Goal: Task Accomplishment & Management: Manage account settings

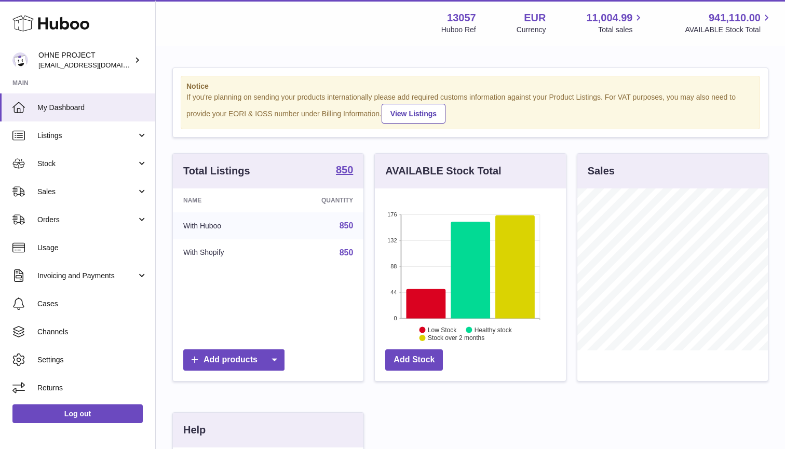
scroll to position [162, 191]
click at [74, 161] on span "Stock" at bounding box center [86, 164] width 99 height 10
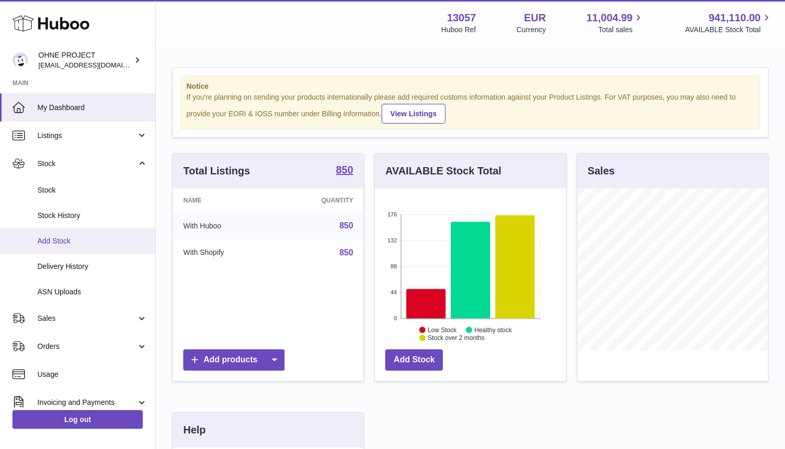
click at [73, 237] on span "Add Stock" at bounding box center [92, 241] width 110 height 10
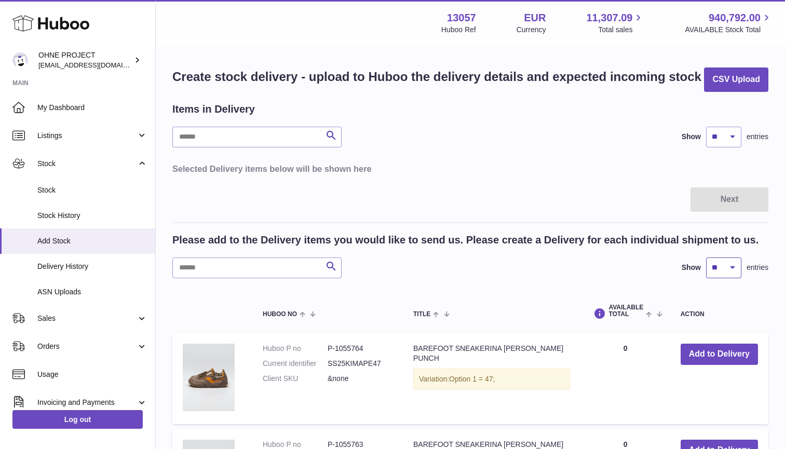
select select "***"
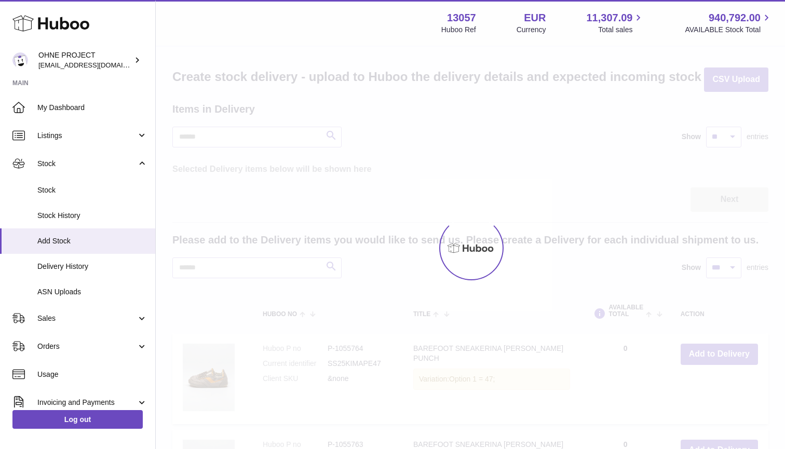
click at [729, 128] on div at bounding box center [470, 248] width 629 height 402
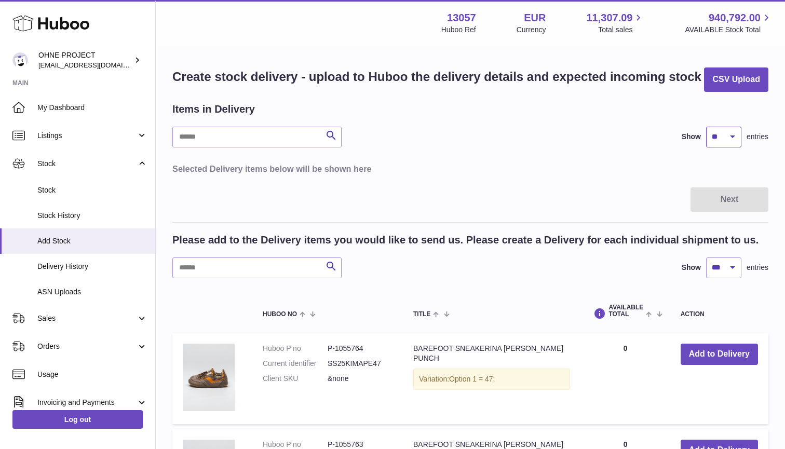
select select "***"
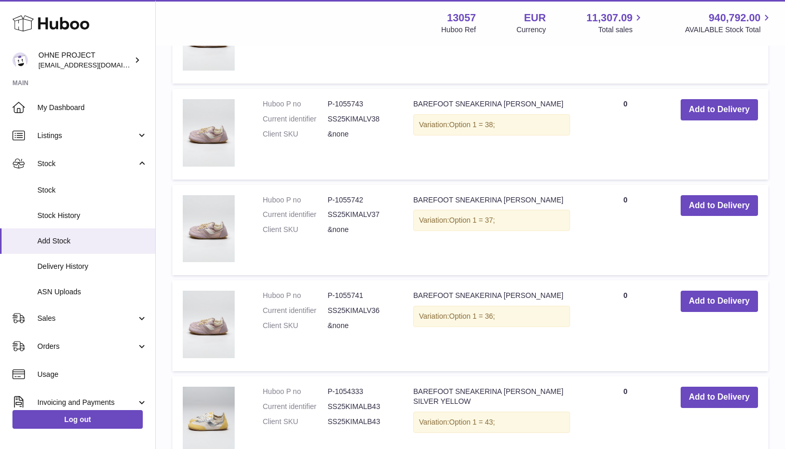
scroll to position [2231, 0]
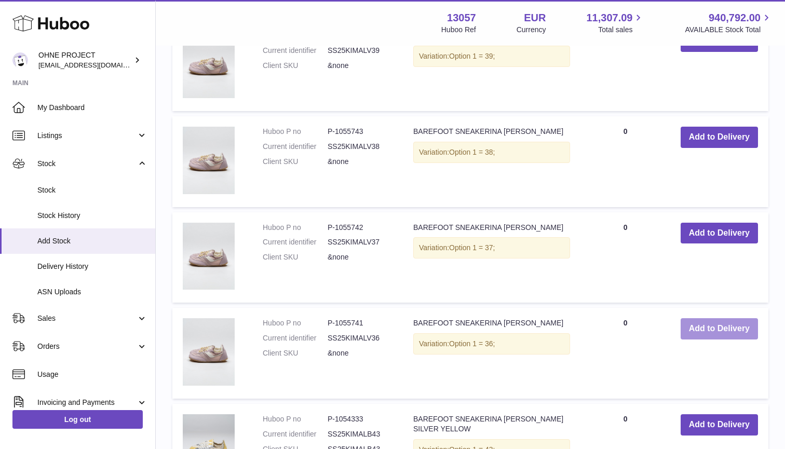
click at [698, 320] on button "Add to Delivery" at bounding box center [718, 328] width 77 height 21
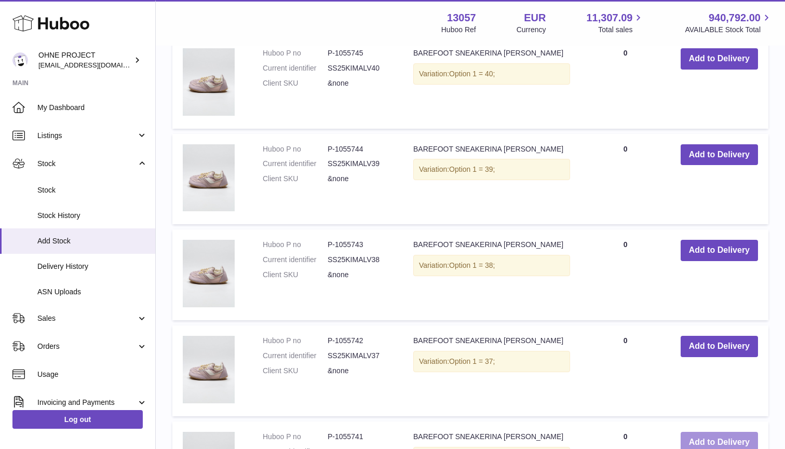
click at [698, 325] on td "Add to Delivery" at bounding box center [719, 370] width 98 height 91
click at [698, 336] on button "Add to Delivery" at bounding box center [718, 346] width 77 height 21
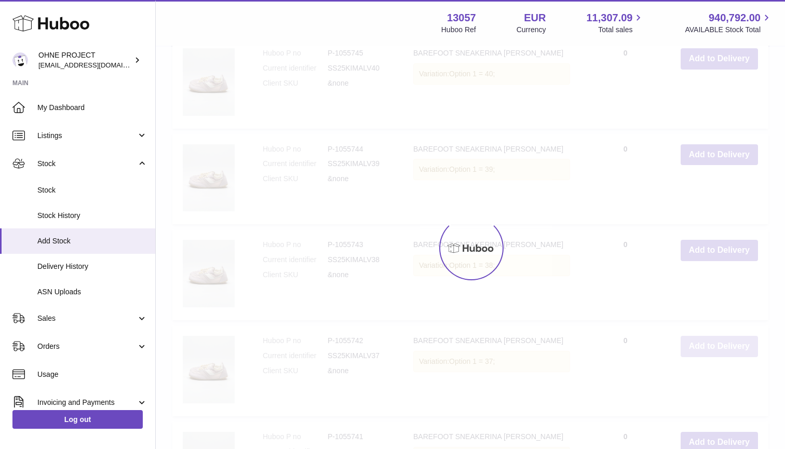
click at [698, 261] on button "Add to Delivery" at bounding box center [718, 250] width 77 height 21
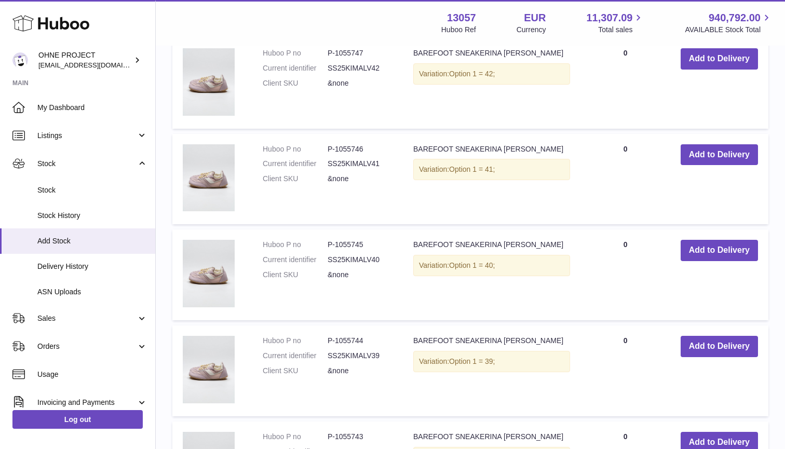
click at [698, 336] on button "Add to Delivery" at bounding box center [718, 346] width 77 height 21
click at [699, 336] on button "Add to Delivery" at bounding box center [718, 346] width 77 height 21
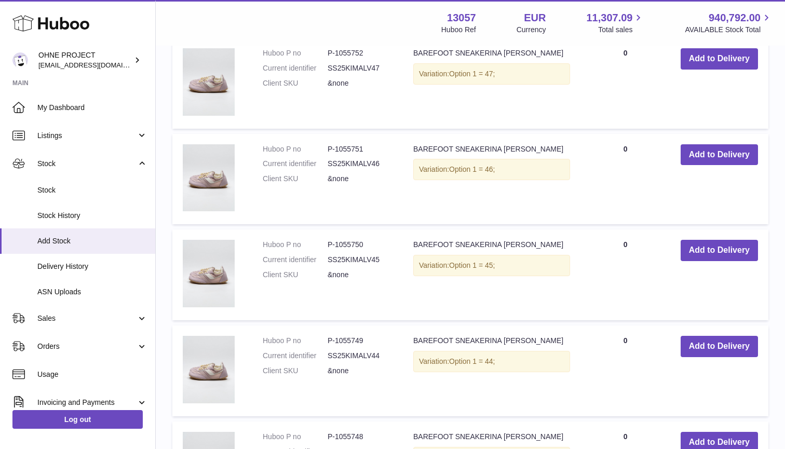
click at [669, 334] on td "AVAILABLE Total 0" at bounding box center [624, 370] width 89 height 91
click at [691, 336] on button "Add to Delivery" at bounding box center [718, 346] width 77 height 21
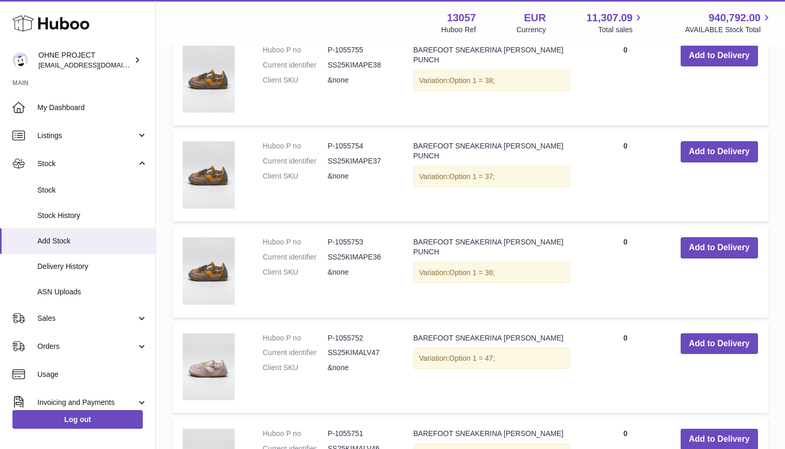
scroll to position [2078, 0]
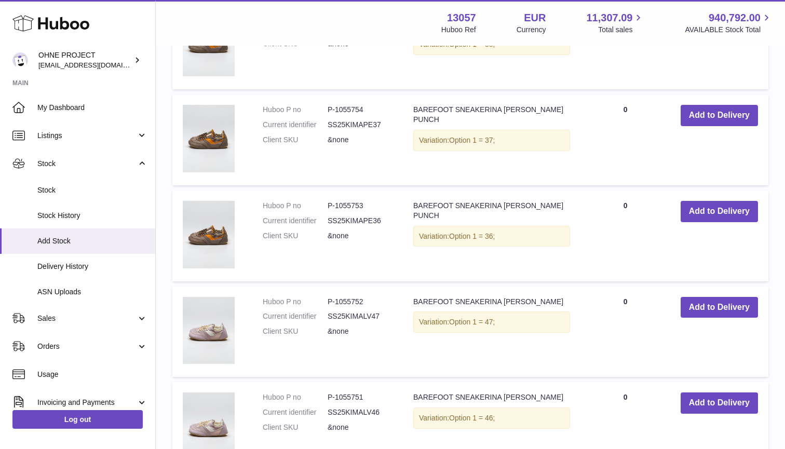
click at [730, 221] on td "Add to Delivery" at bounding box center [719, 235] width 98 height 91
click at [729, 213] on td "Add to Delivery" at bounding box center [719, 235] width 98 height 91
click at [728, 206] on button "Add to Delivery" at bounding box center [718, 211] width 77 height 21
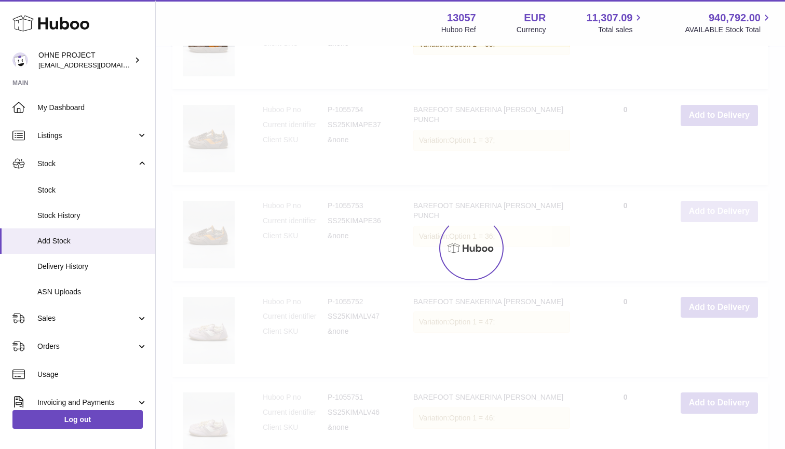
click at [728, 206] on div at bounding box center [470, 248] width 629 height 402
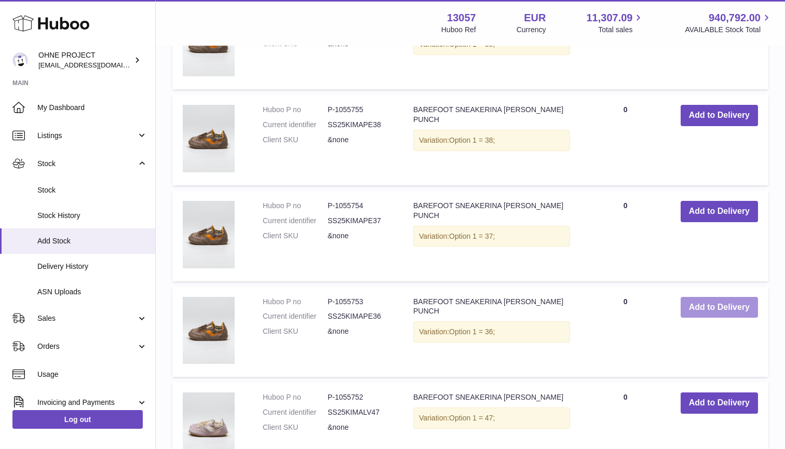
click at [728, 206] on button "Add to Delivery" at bounding box center [718, 211] width 77 height 21
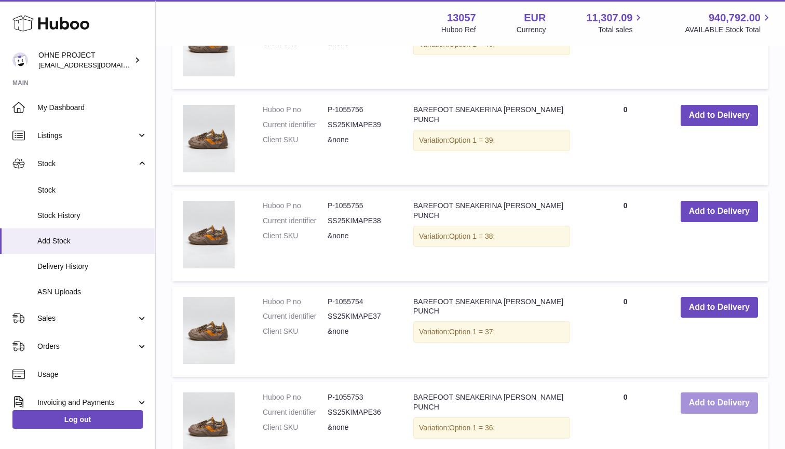
click at [728, 206] on button "Add to Delivery" at bounding box center [718, 211] width 77 height 21
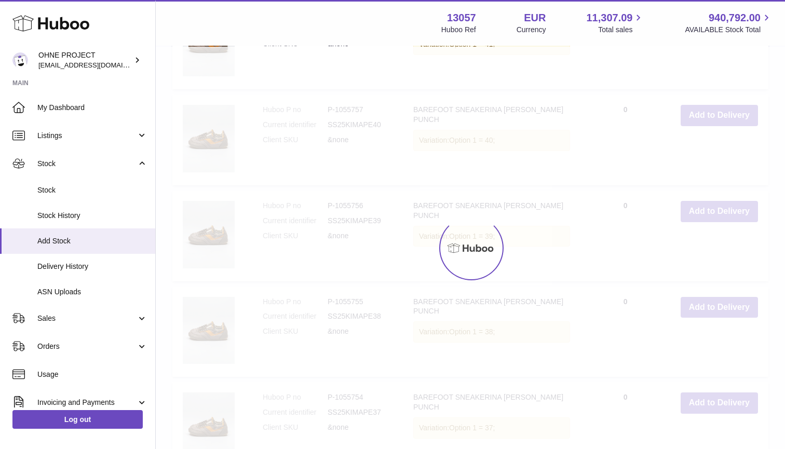
click at [728, 126] on button "Add to Delivery" at bounding box center [718, 115] width 77 height 21
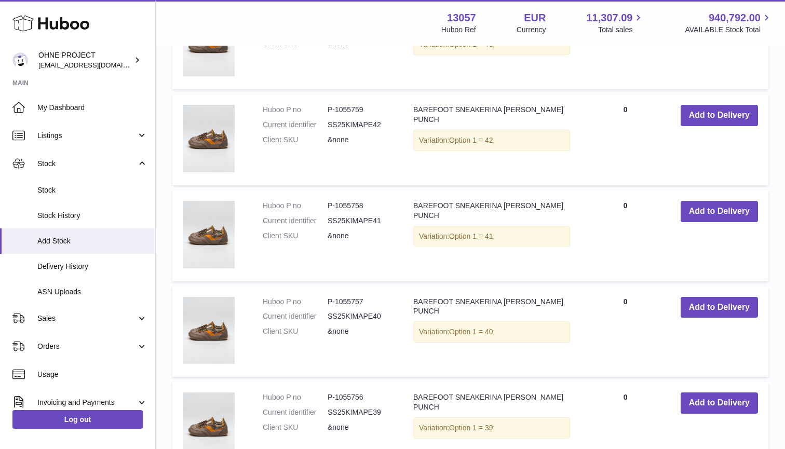
click at [728, 206] on button "Add to Delivery" at bounding box center [718, 211] width 77 height 21
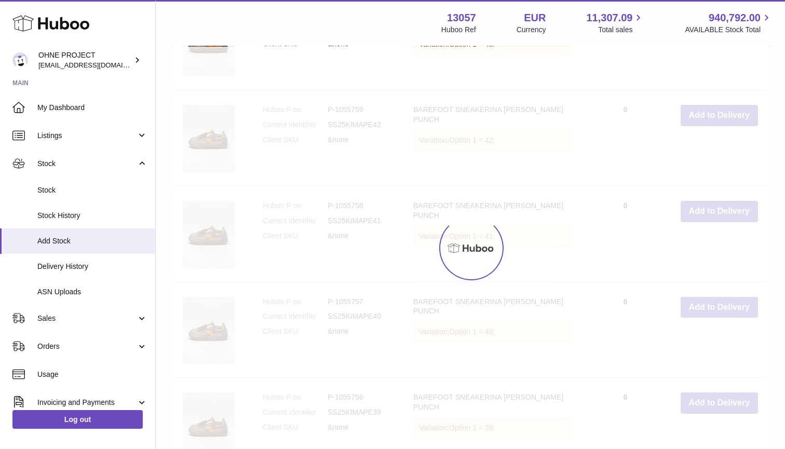
click at [728, 126] on button "Add to Delivery" at bounding box center [718, 115] width 77 height 21
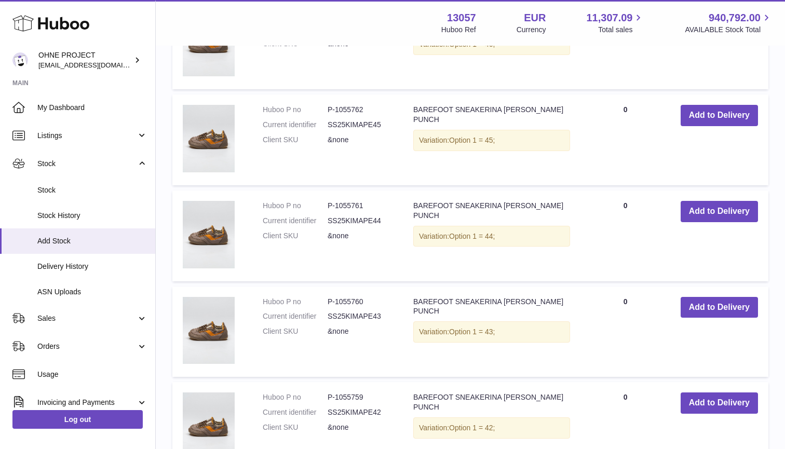
click at [728, 206] on button "Add to Delivery" at bounding box center [718, 211] width 77 height 21
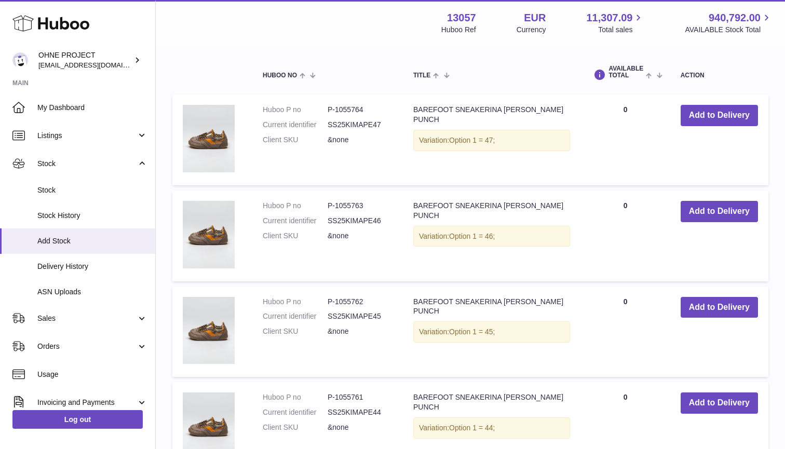
click at [728, 206] on button "Add to Delivery" at bounding box center [718, 211] width 77 height 21
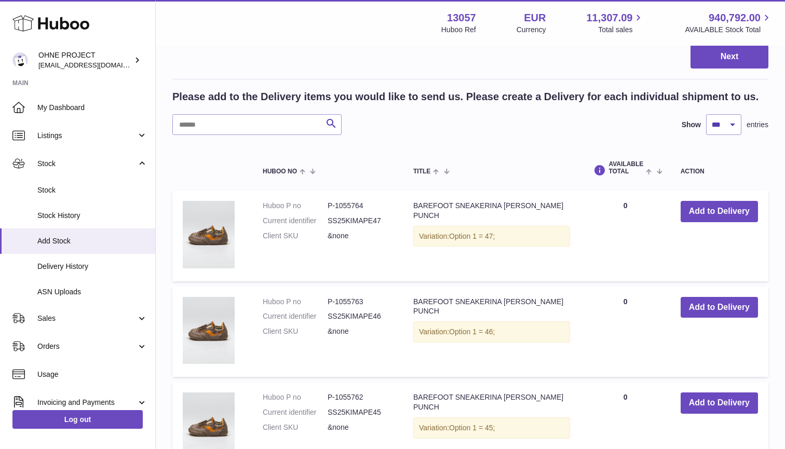
click at [728, 206] on button "Add to Delivery" at bounding box center [718, 211] width 77 height 21
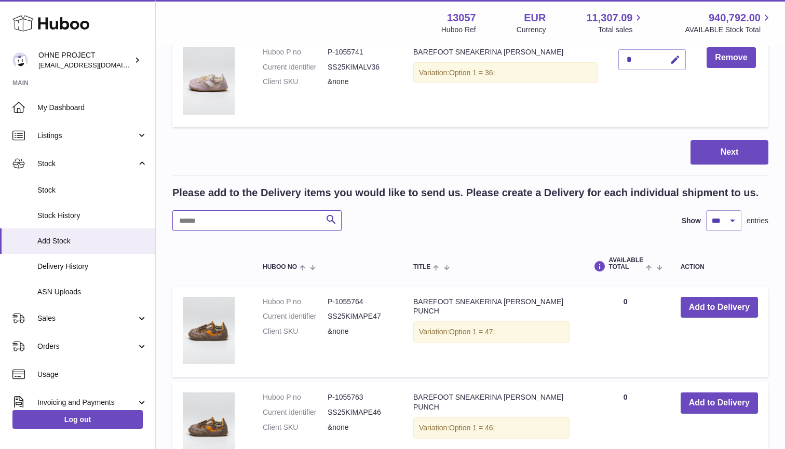
click at [247, 212] on input "text" at bounding box center [256, 220] width 169 height 21
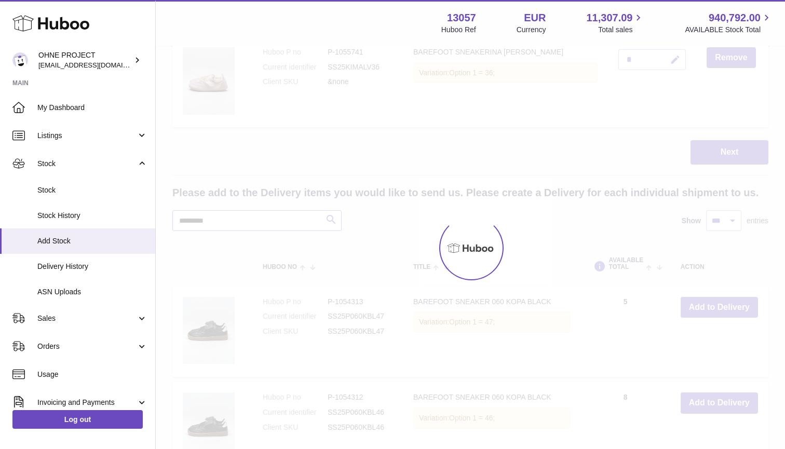
scroll to position [2007, 0]
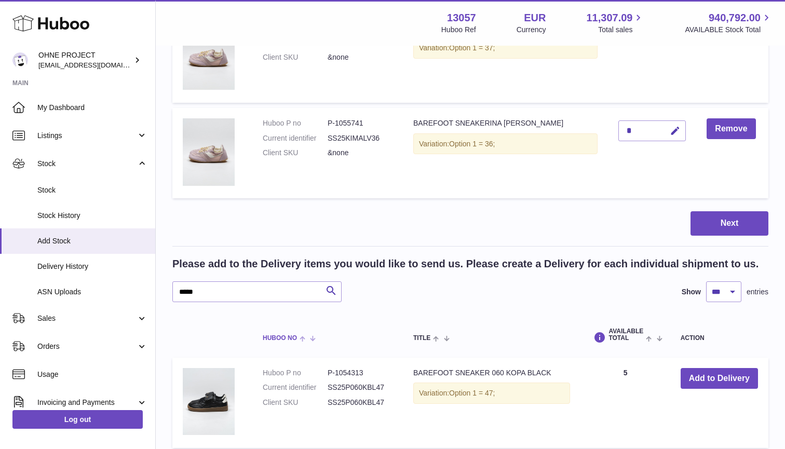
drag, startPoint x: 208, startPoint y: 297, endPoint x: 282, endPoint y: 313, distance: 75.8
click at [282, 318] on th "Huboo no" at bounding box center [327, 335] width 151 height 34
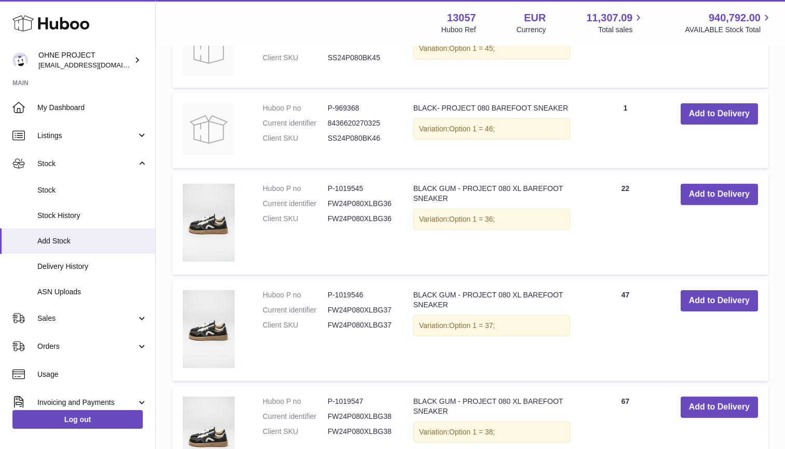
scroll to position [2945, 0]
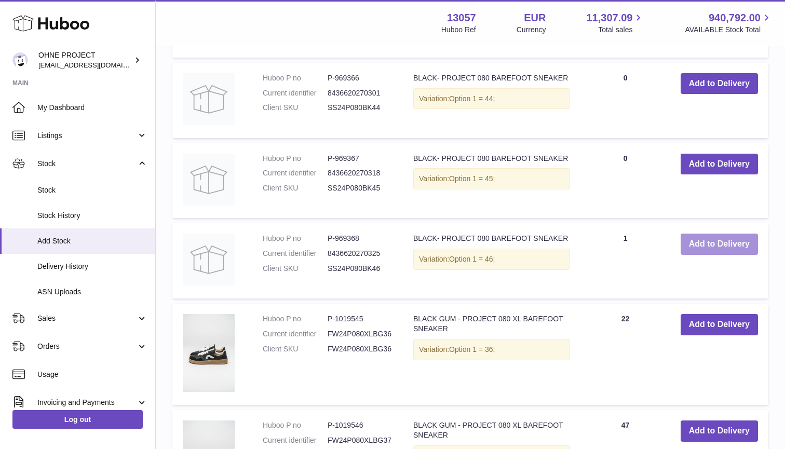
click at [691, 234] on button "Add to Delivery" at bounding box center [718, 244] width 77 height 21
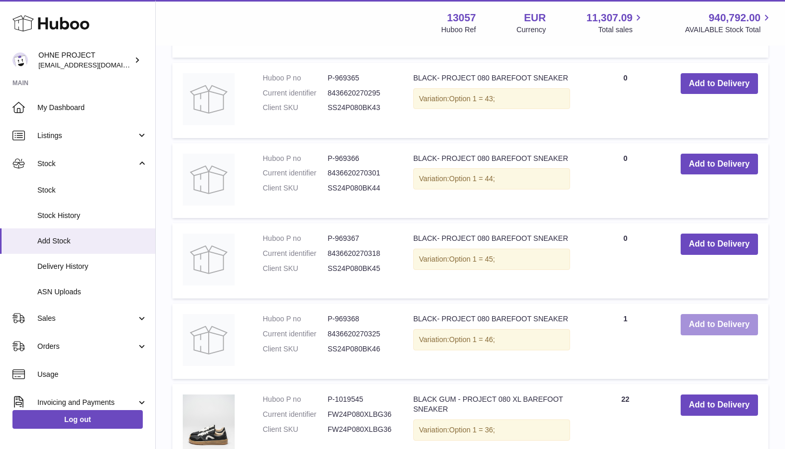
click at [691, 234] on button "Add to Delivery" at bounding box center [718, 244] width 77 height 21
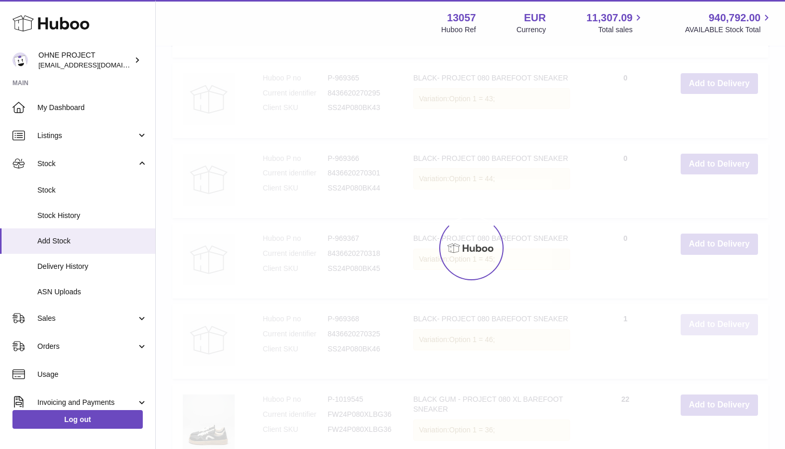
click at [691, 175] on button "Add to Delivery" at bounding box center [718, 164] width 77 height 21
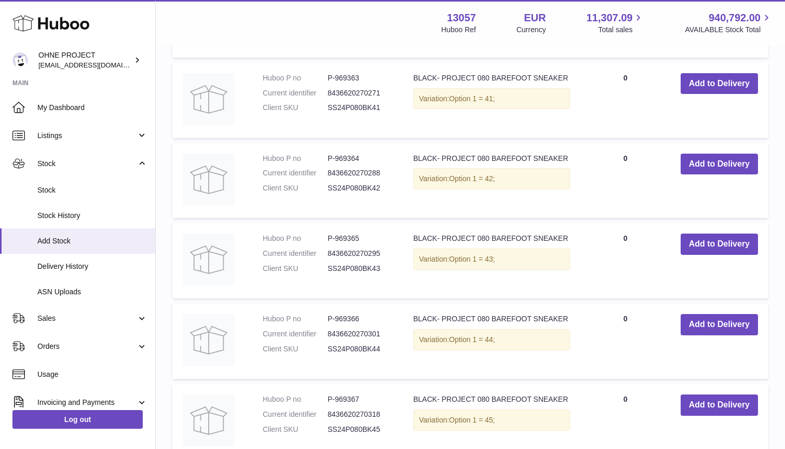
click at [691, 234] on button "Add to Delivery" at bounding box center [718, 244] width 77 height 21
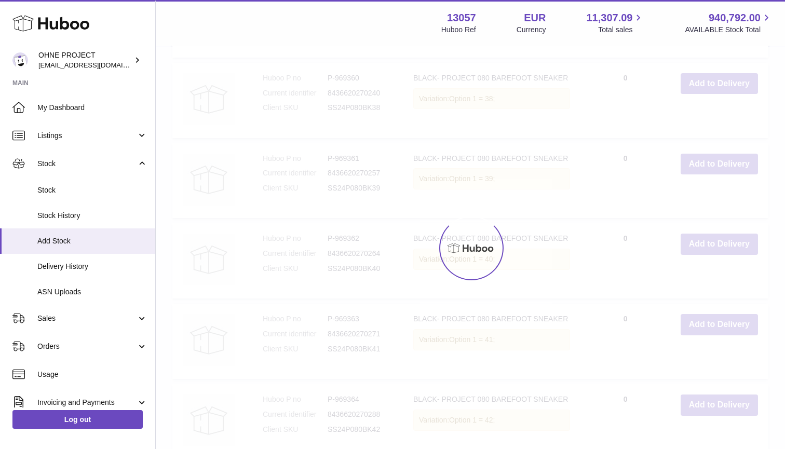
click at [691, 226] on div at bounding box center [470, 248] width 629 height 402
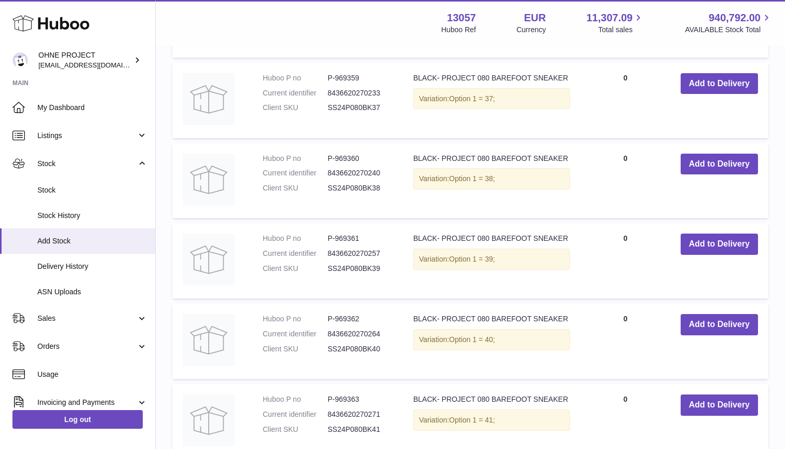
click at [691, 234] on button "Add to Delivery" at bounding box center [718, 244] width 77 height 21
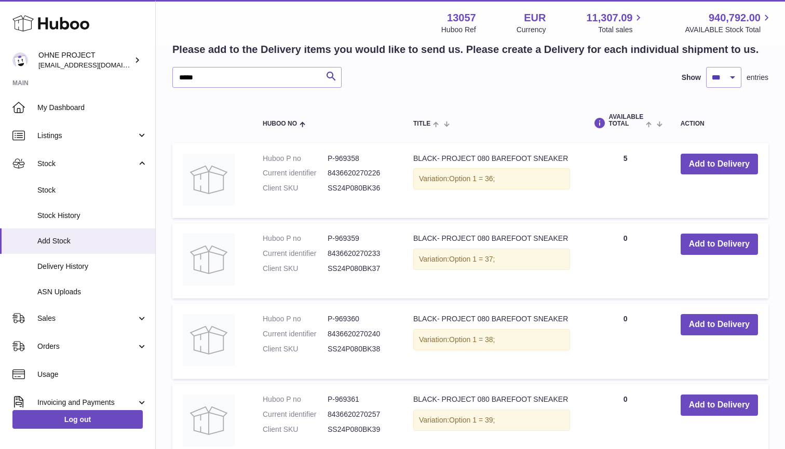
click at [691, 234] on button "Add to Delivery" at bounding box center [718, 244] width 77 height 21
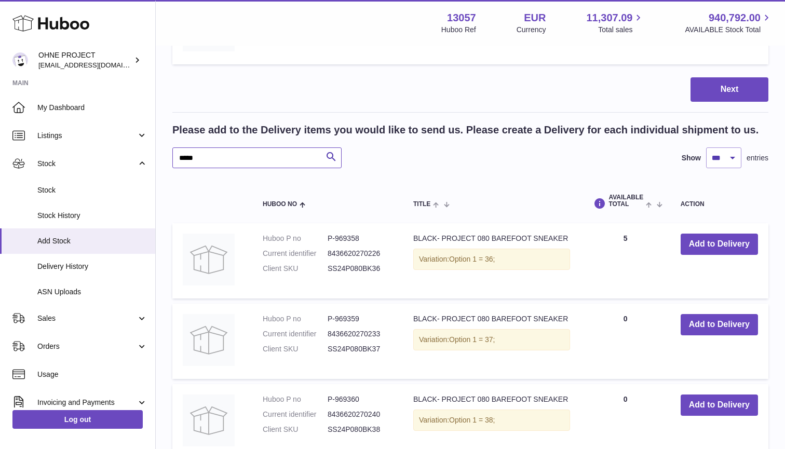
click at [207, 147] on input "*****" at bounding box center [256, 157] width 169 height 21
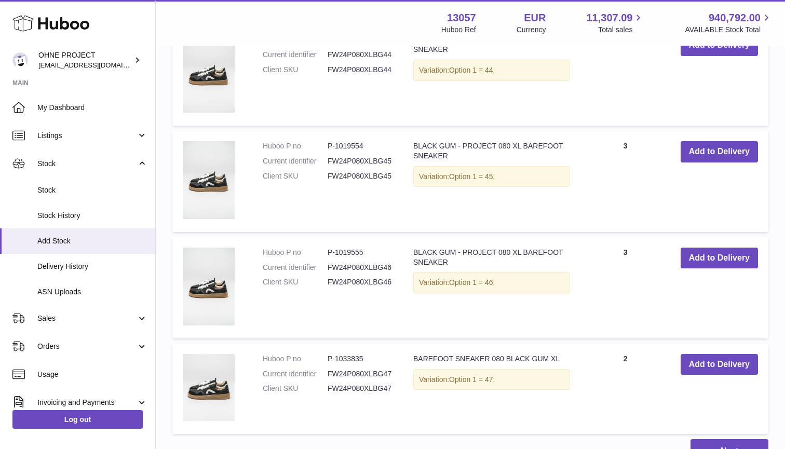
scroll to position [3986, 0]
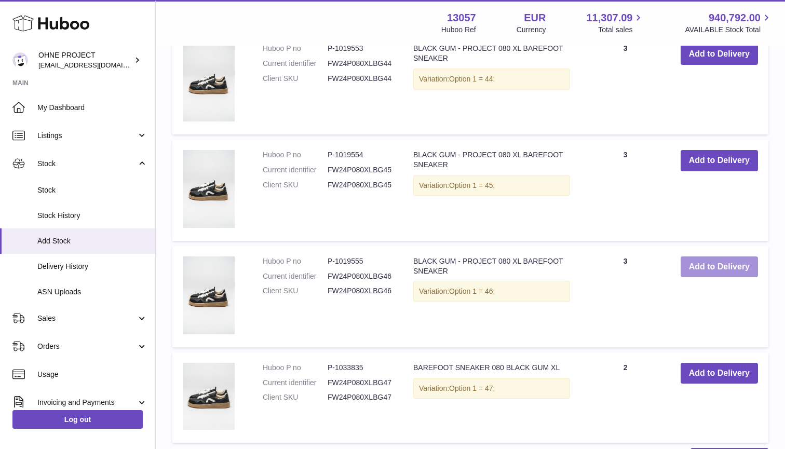
click at [704, 256] on button "Add to Delivery" at bounding box center [718, 266] width 77 height 21
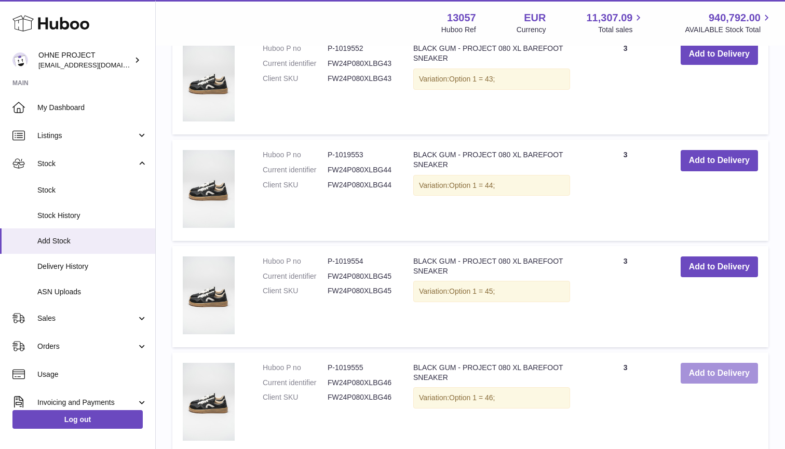
click at [704, 256] on button "Add to Delivery" at bounding box center [718, 266] width 77 height 21
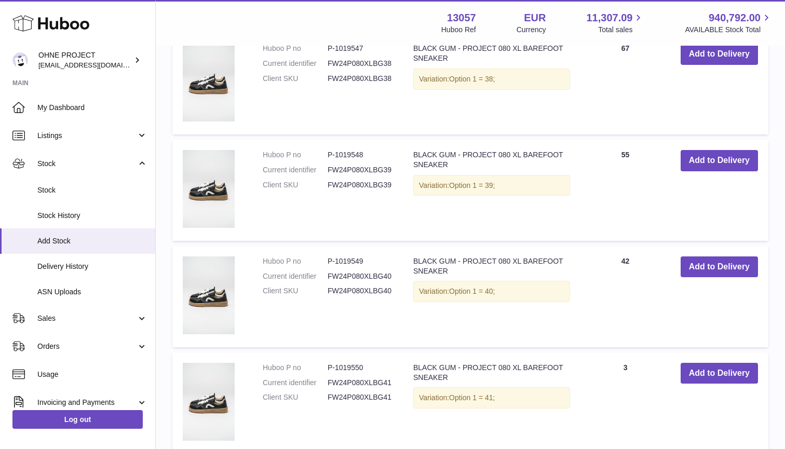
click at [704, 256] on button "Add to Delivery" at bounding box center [718, 266] width 77 height 21
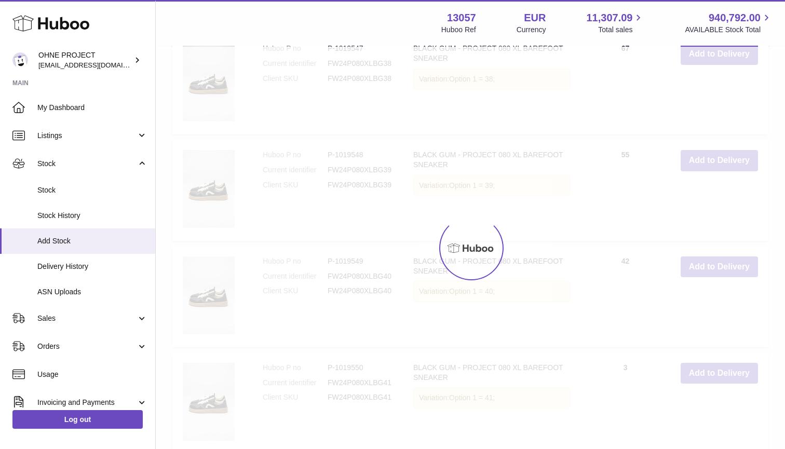
click at [704, 171] on button "Add to Delivery" at bounding box center [718, 160] width 77 height 21
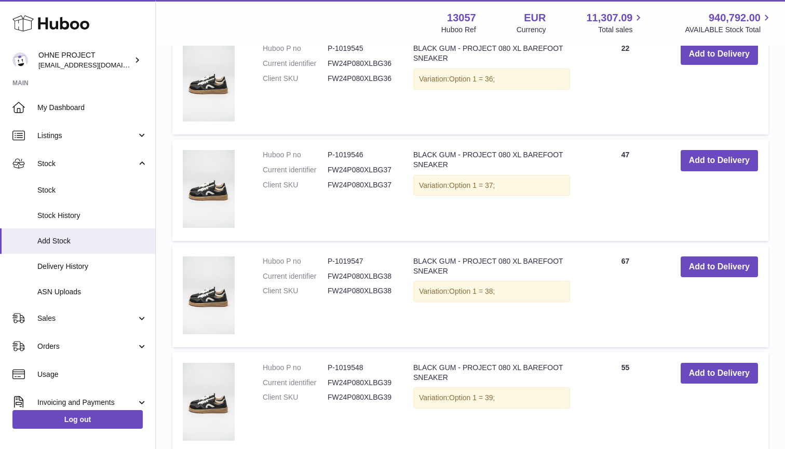
click at [704, 256] on button "Add to Delivery" at bounding box center [718, 266] width 77 height 21
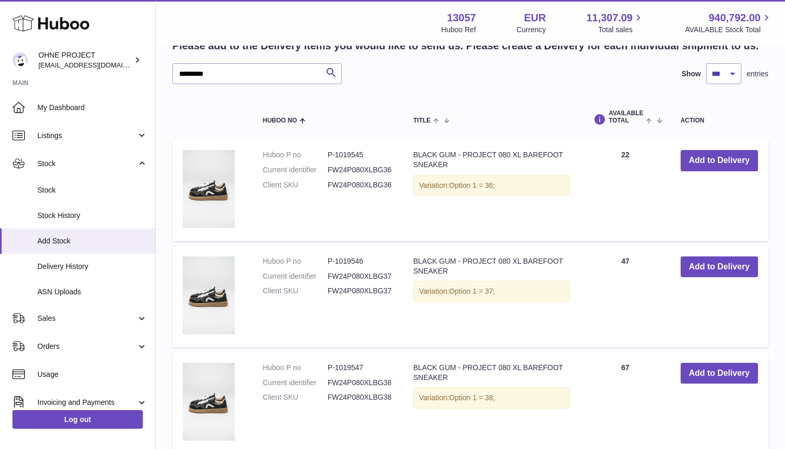
click at [704, 256] on button "Add to Delivery" at bounding box center [718, 266] width 77 height 21
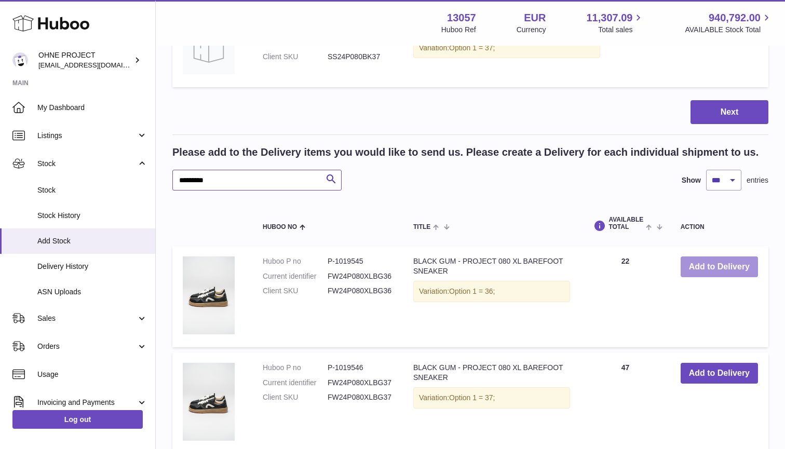
click at [245, 170] on input "*********" at bounding box center [256, 180] width 169 height 21
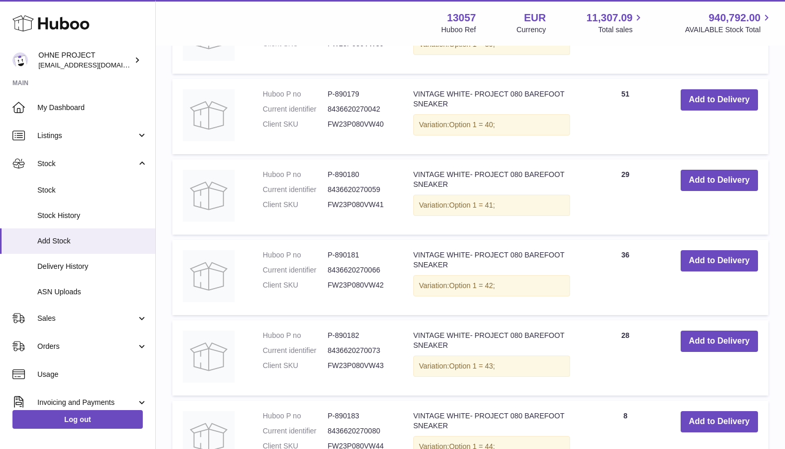
scroll to position [4463, 0]
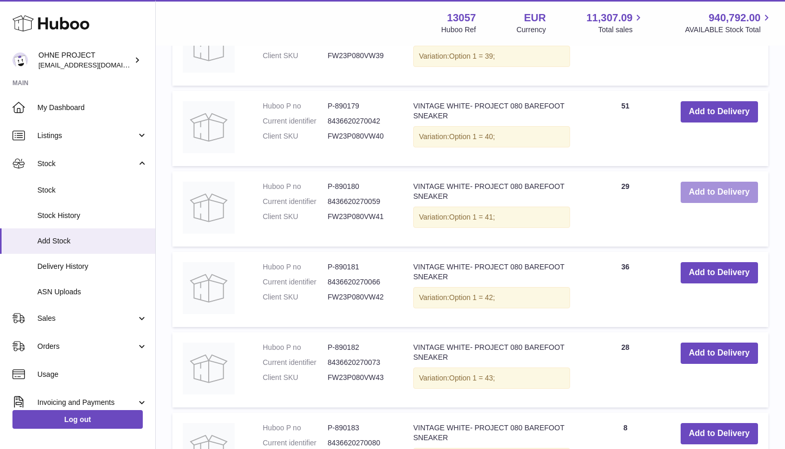
click at [707, 182] on button "Add to Delivery" at bounding box center [718, 192] width 77 height 21
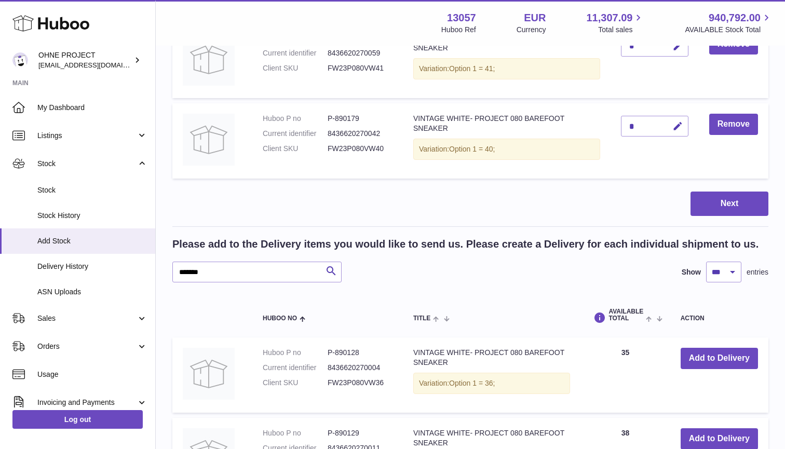
scroll to position [3922, 0]
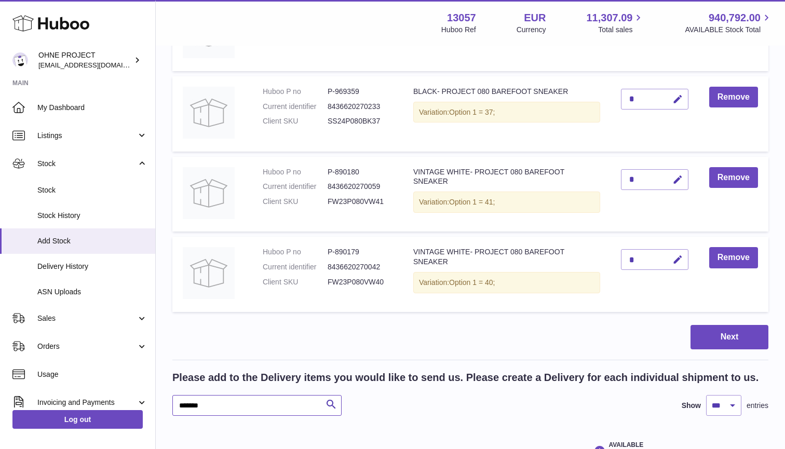
click at [243, 396] on input "*******" at bounding box center [256, 405] width 169 height 21
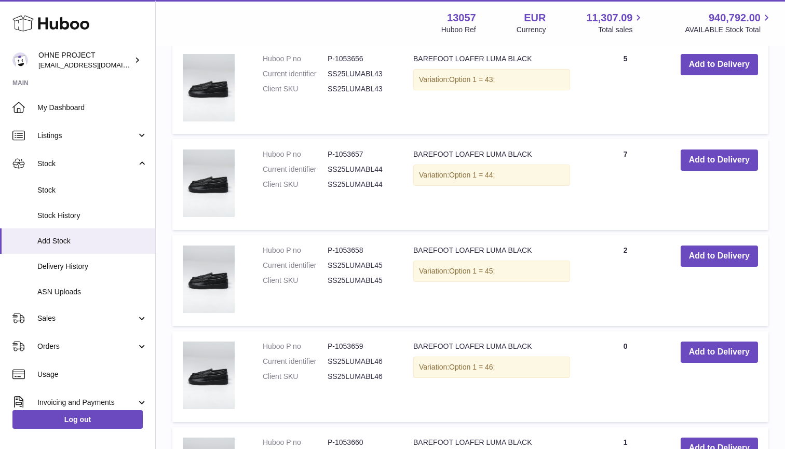
scroll to position [5037, 0]
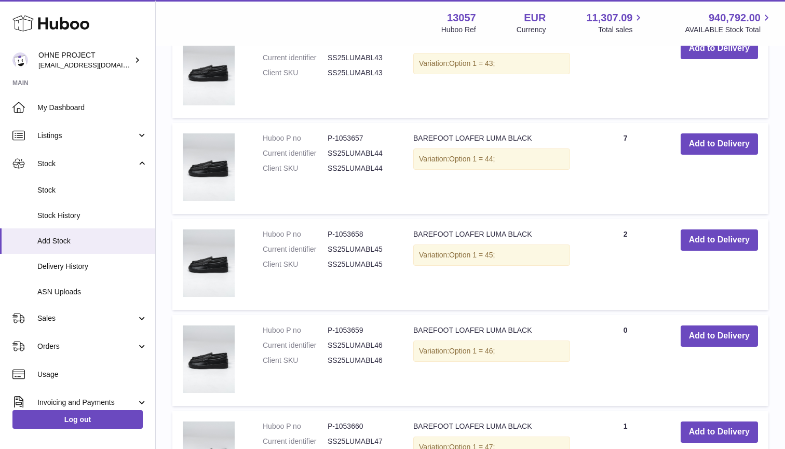
type input "**********"
click at [701, 315] on td "Add to Delivery" at bounding box center [719, 360] width 98 height 91
click at [702, 325] on button "Add to Delivery" at bounding box center [718, 335] width 77 height 21
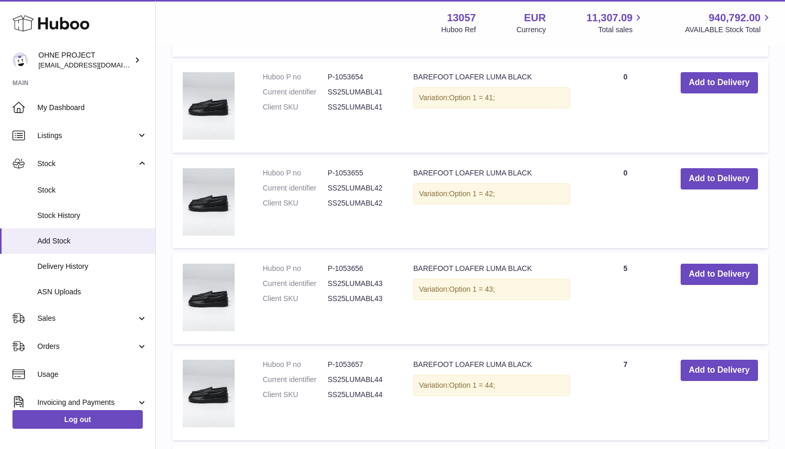
scroll to position [4854, 0]
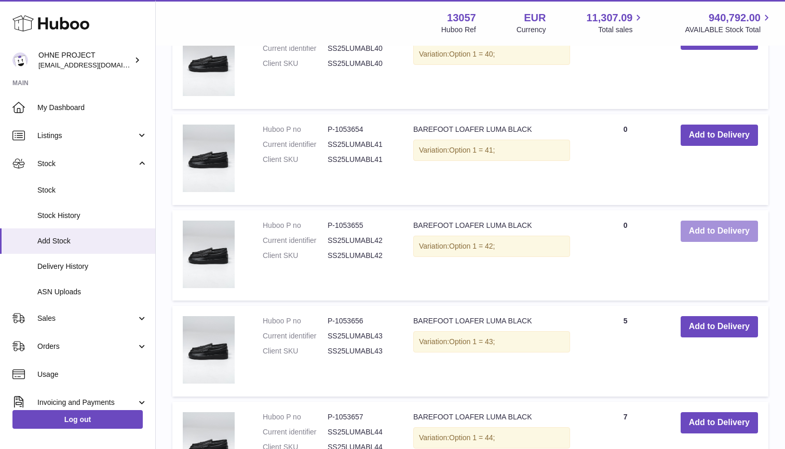
click at [714, 221] on button "Add to Delivery" at bounding box center [718, 231] width 77 height 21
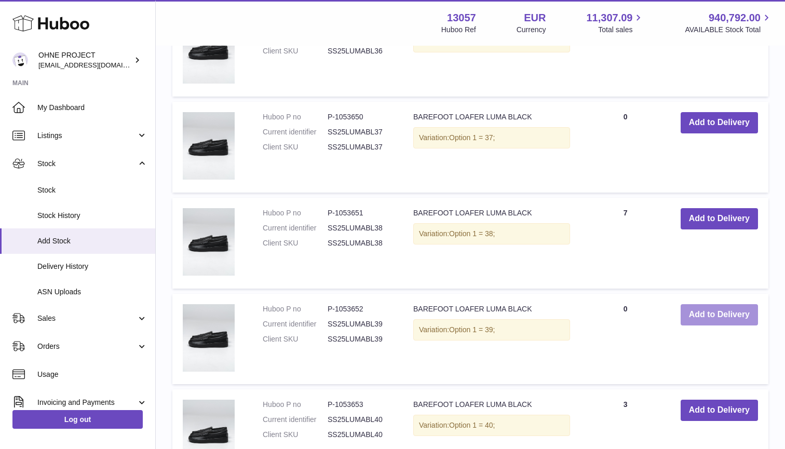
scroll to position [4749, 0]
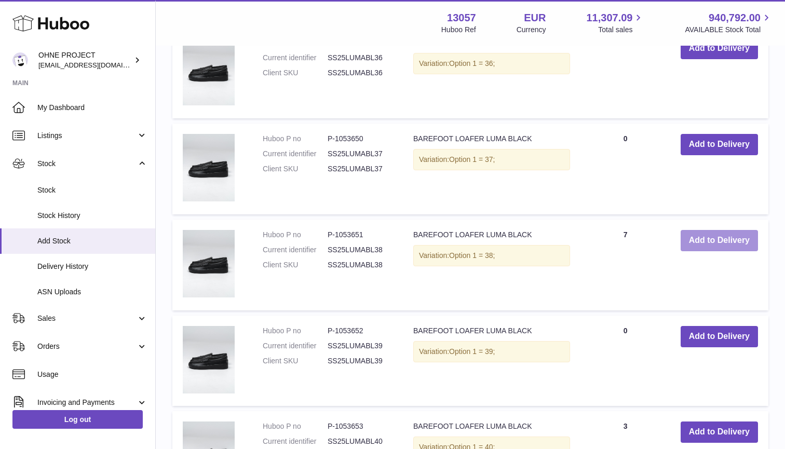
click at [703, 230] on button "Add to Delivery" at bounding box center [718, 240] width 77 height 21
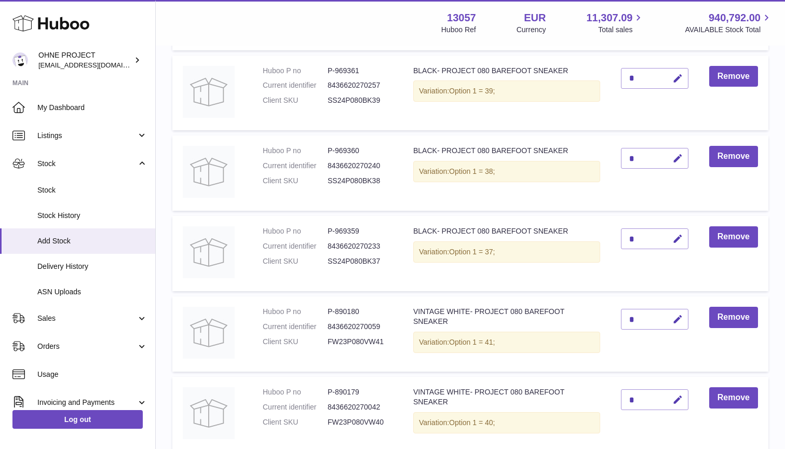
scroll to position [4261, 0]
click at [672, 395] on icon "button" at bounding box center [677, 400] width 11 height 11
type input "*"
click at [676, 409] on button "submit" at bounding box center [676, 417] width 20 height 17
click at [677, 315] on icon "button" at bounding box center [677, 320] width 11 height 11
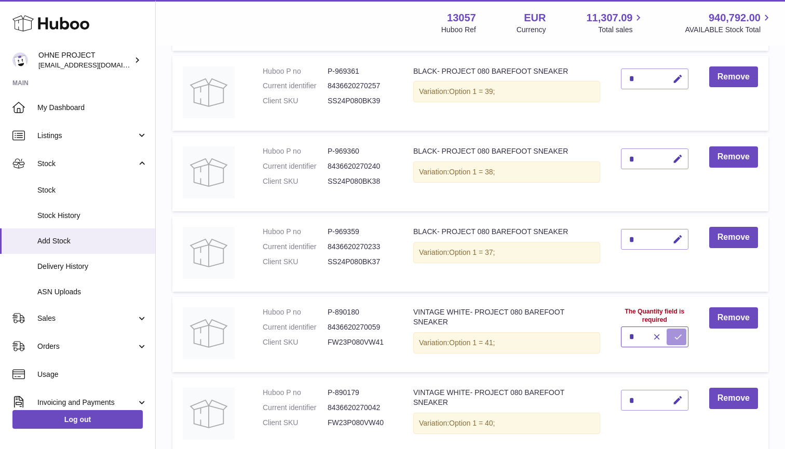
type input "*"
click at [676, 329] on button "submit" at bounding box center [676, 337] width 20 height 17
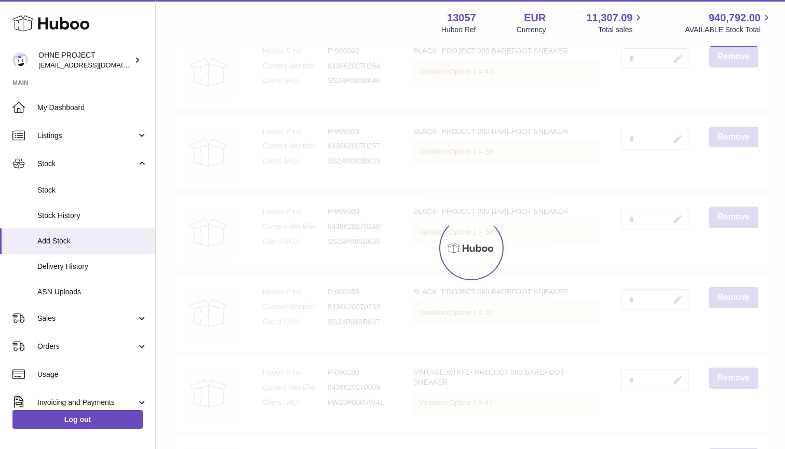
scroll to position [4197, 0]
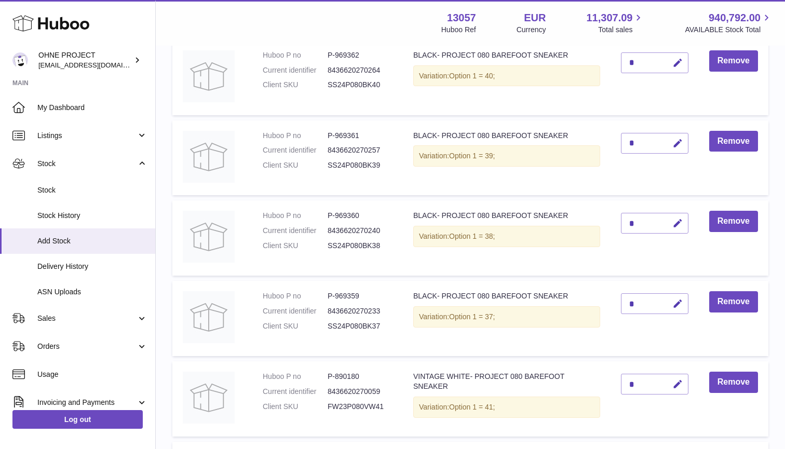
click at [667, 323] on td "*" at bounding box center [654, 318] width 88 height 75
click at [681, 298] on icon "button" at bounding box center [677, 303] width 11 height 11
type input "**"
click at [676, 295] on button "submit" at bounding box center [676, 303] width 20 height 17
click at [677, 218] on icon "button" at bounding box center [677, 223] width 11 height 11
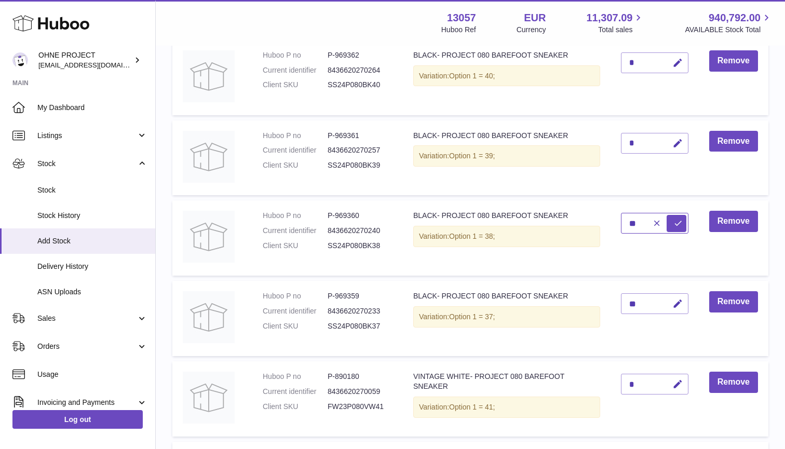
type input "**"
click at [676, 215] on button "submit" at bounding box center [676, 223] width 20 height 17
click at [681, 138] on icon "button" at bounding box center [677, 143] width 11 height 11
type input "**"
click at [676, 135] on button "submit" at bounding box center [676, 143] width 20 height 17
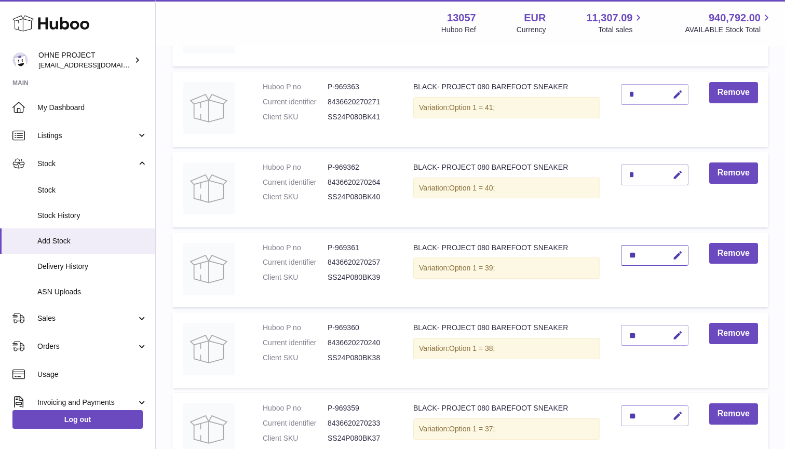
scroll to position [4036, 0]
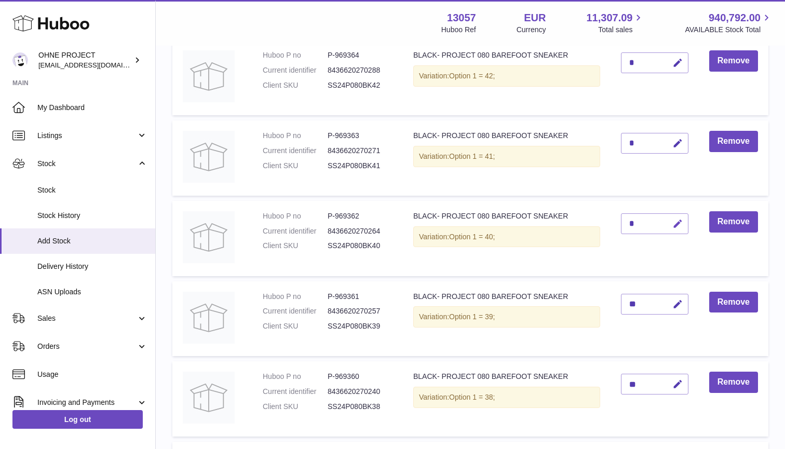
click at [679, 219] on icon "button" at bounding box center [677, 224] width 11 height 11
type input "**"
click at [676, 215] on button "submit" at bounding box center [676, 223] width 20 height 17
click at [676, 138] on icon "button" at bounding box center [677, 143] width 11 height 11
type input "**"
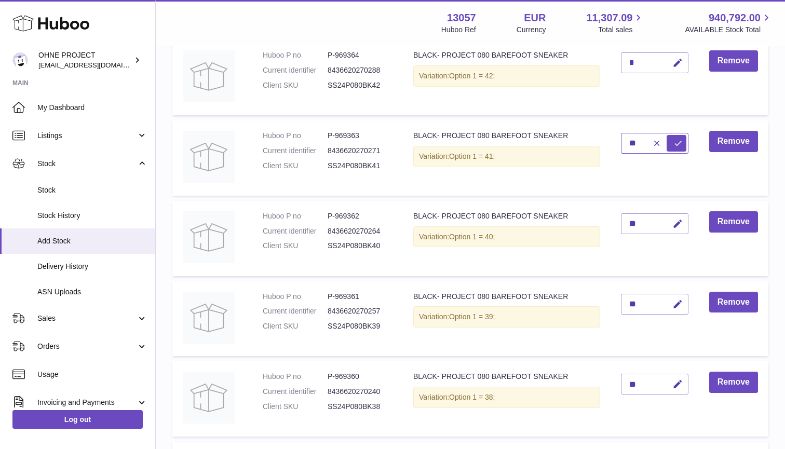
click at [676, 135] on button "submit" at bounding box center [676, 143] width 20 height 17
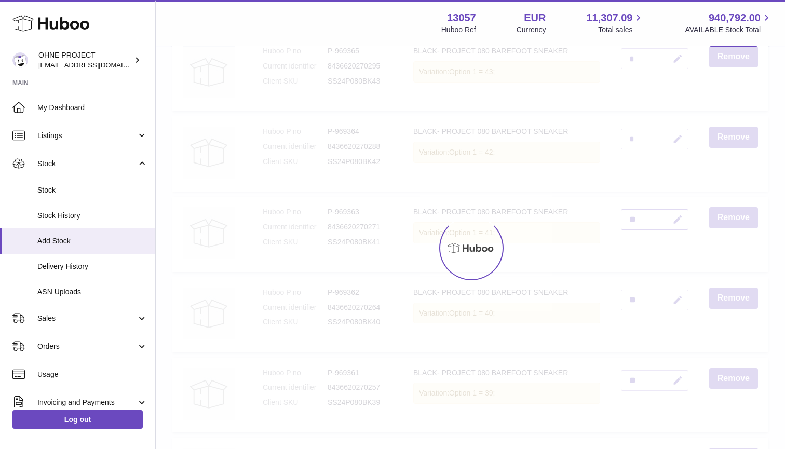
scroll to position [3931, 0]
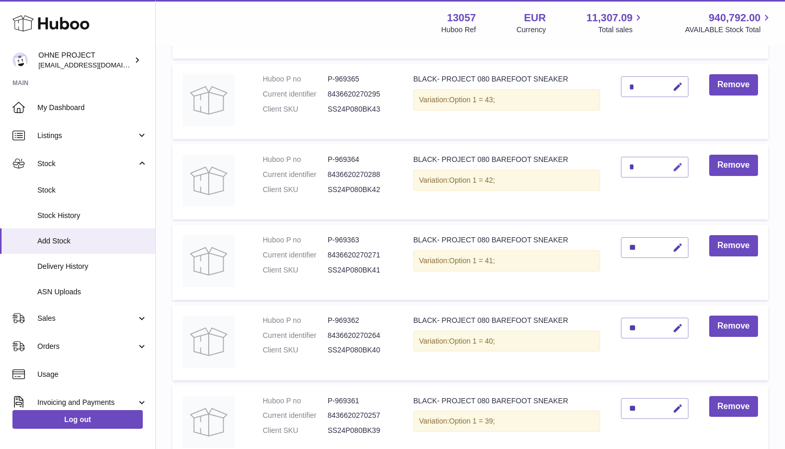
click at [678, 162] on icon "button" at bounding box center [677, 167] width 11 height 11
type input "**"
click at [676, 159] on button "submit" at bounding box center [676, 167] width 20 height 17
click at [678, 81] on icon "button" at bounding box center [677, 86] width 11 height 11
type input "**"
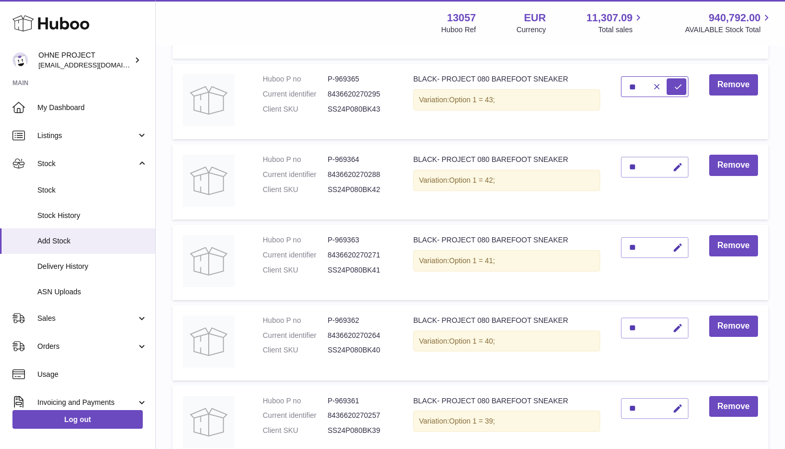
click at [676, 78] on button "submit" at bounding box center [676, 86] width 20 height 17
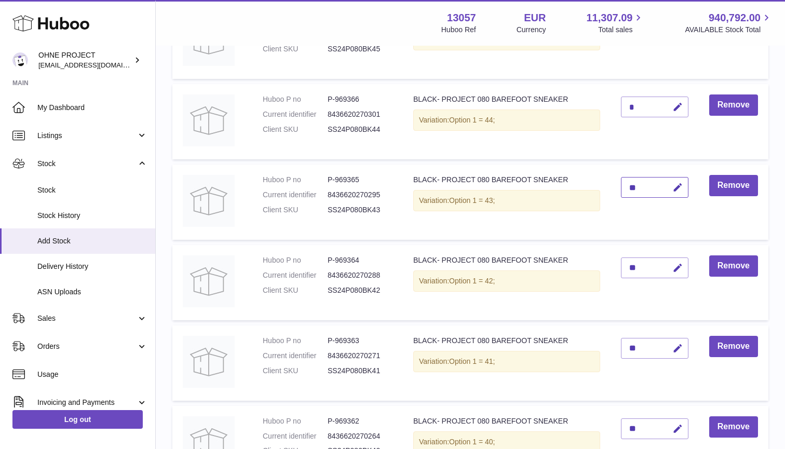
scroll to position [3794, 0]
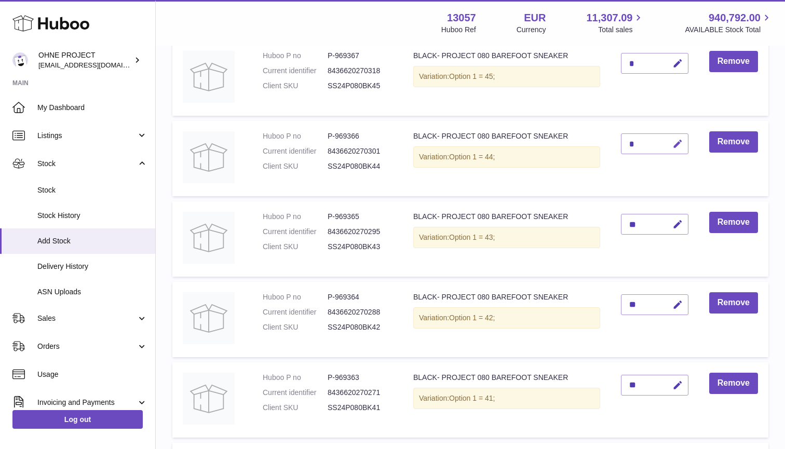
click at [679, 139] on icon "button" at bounding box center [677, 144] width 11 height 11
type input "**"
click at [676, 135] on button "submit" at bounding box center [676, 143] width 20 height 17
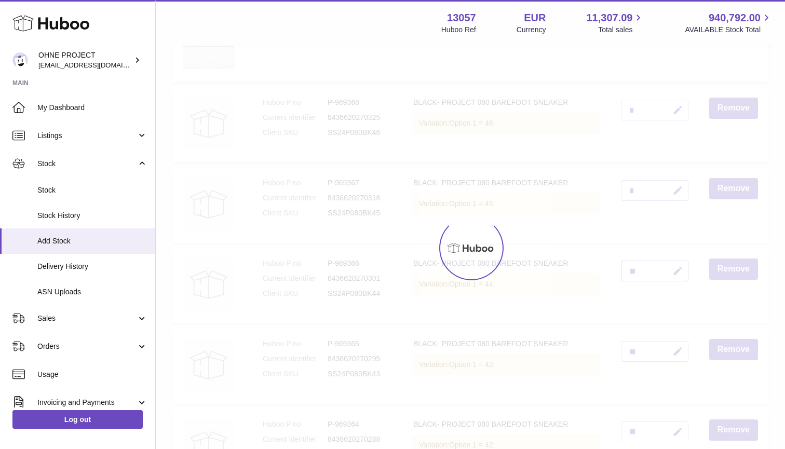
scroll to position [3655, 0]
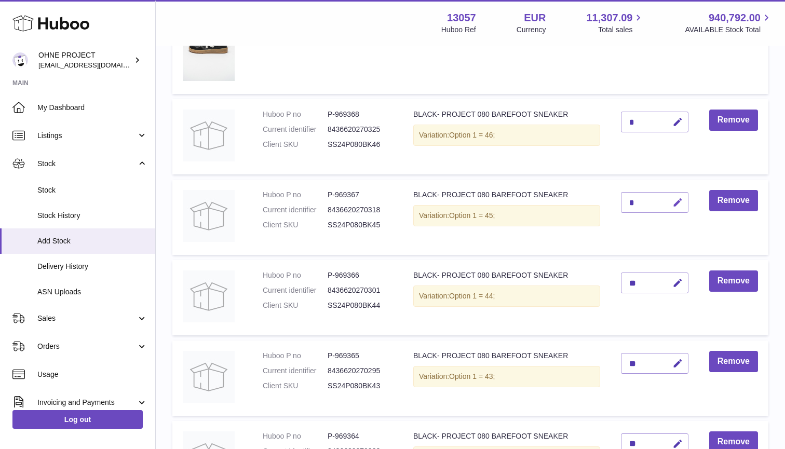
click at [678, 197] on icon "button" at bounding box center [677, 202] width 11 height 11
type input "**"
click at [676, 194] on button "submit" at bounding box center [676, 202] width 20 height 17
click at [672, 117] on icon "button" at bounding box center [677, 122] width 11 height 11
type input "*"
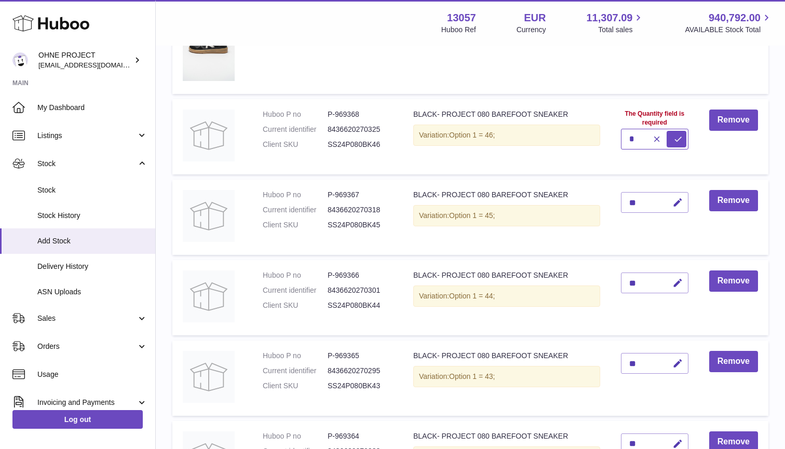
click at [676, 131] on button "submit" at bounding box center [676, 139] width 20 height 17
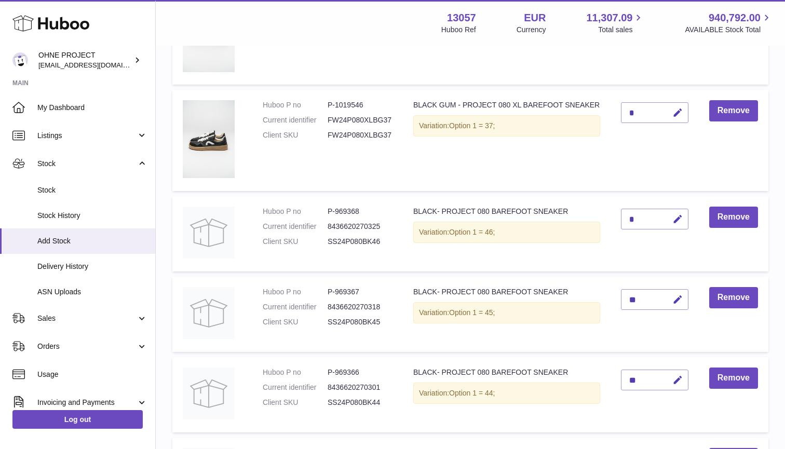
click at [656, 154] on td "*" at bounding box center [654, 140] width 88 height 101
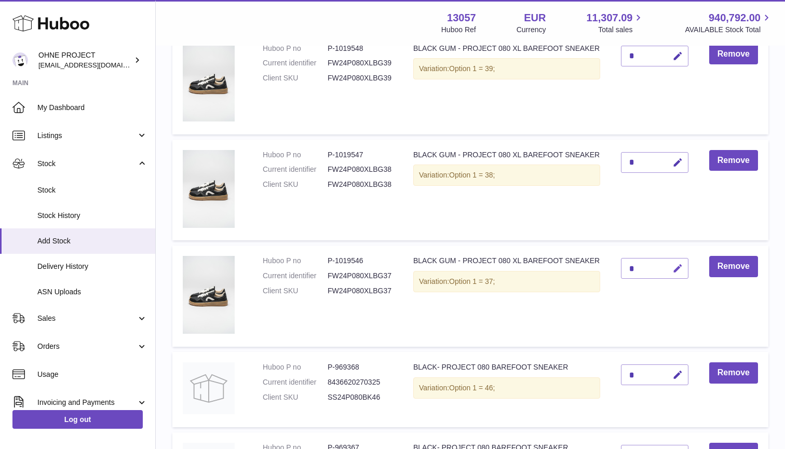
scroll to position [3405, 0]
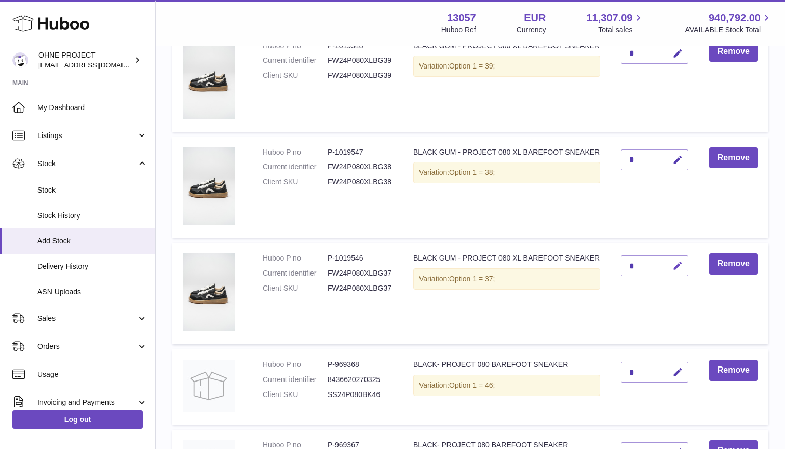
click at [682, 261] on icon "button" at bounding box center [677, 266] width 11 height 11
type input "*"
click at [676, 275] on button "submit" at bounding box center [676, 283] width 20 height 17
click at [679, 155] on icon "button" at bounding box center [677, 160] width 11 height 11
click at [676, 152] on button "submit" at bounding box center [676, 160] width 20 height 17
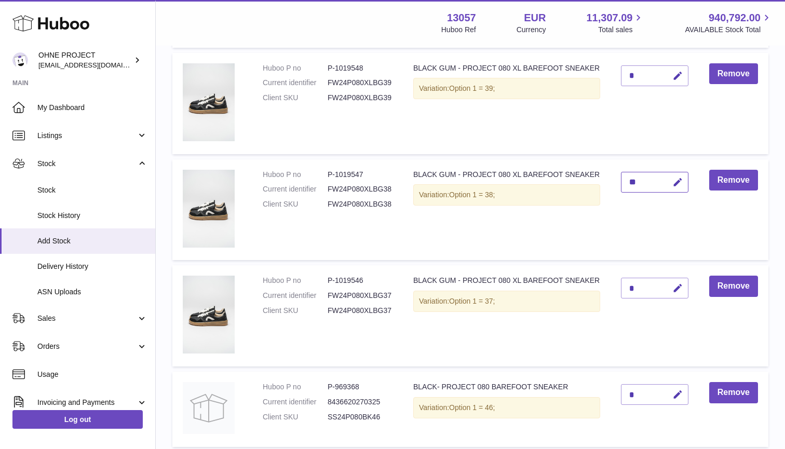
scroll to position [3382, 0]
type input "**"
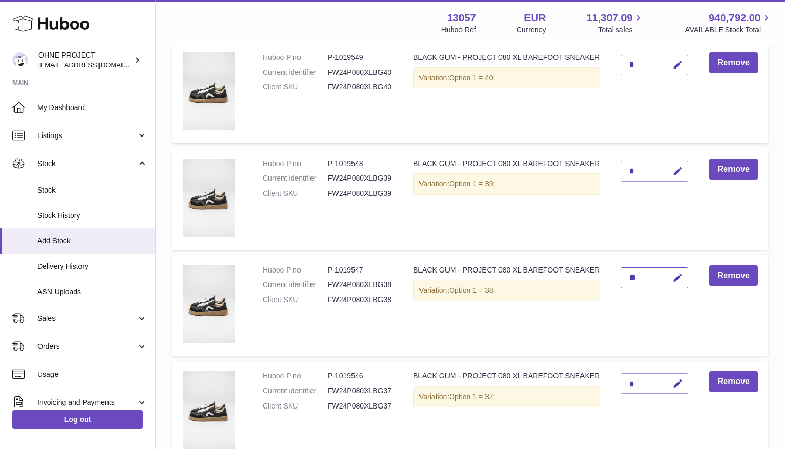
scroll to position [3268, 0]
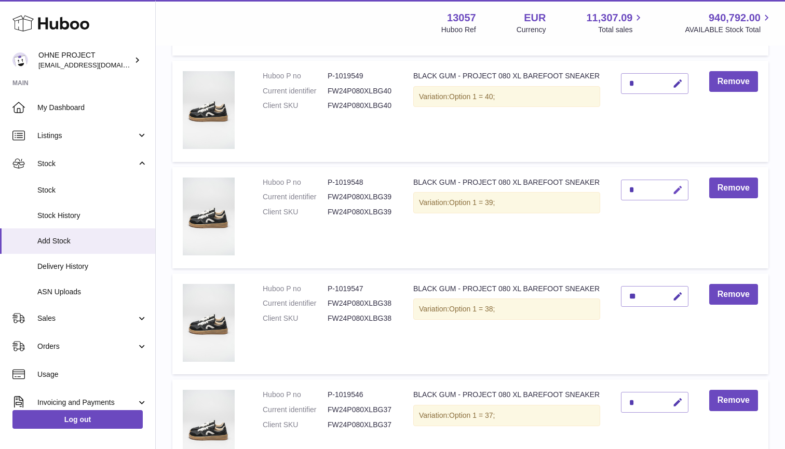
click at [678, 185] on icon "button" at bounding box center [677, 190] width 11 height 11
type input "**"
click at [676, 182] on button "submit" at bounding box center [676, 190] width 20 height 17
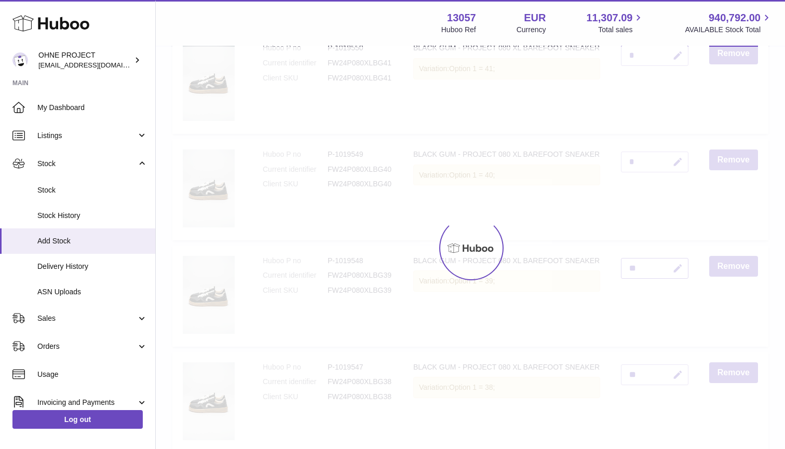
scroll to position [3163, 0]
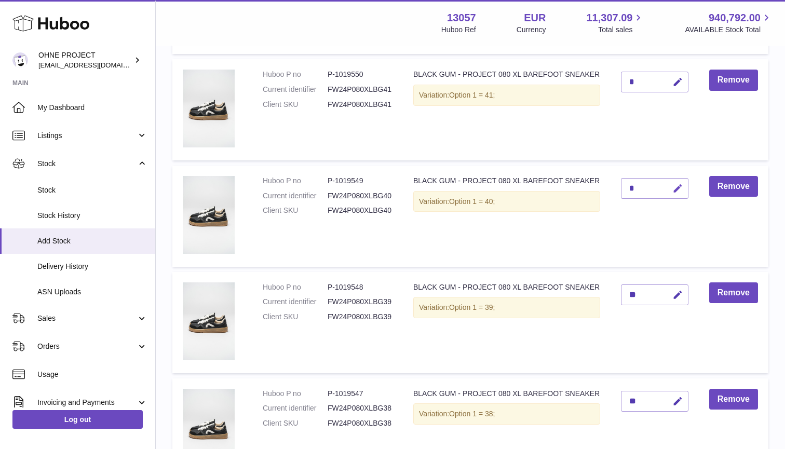
click at [678, 183] on icon "button" at bounding box center [677, 188] width 11 height 11
type input "**"
click at [676, 180] on button "submit" at bounding box center [676, 188] width 20 height 17
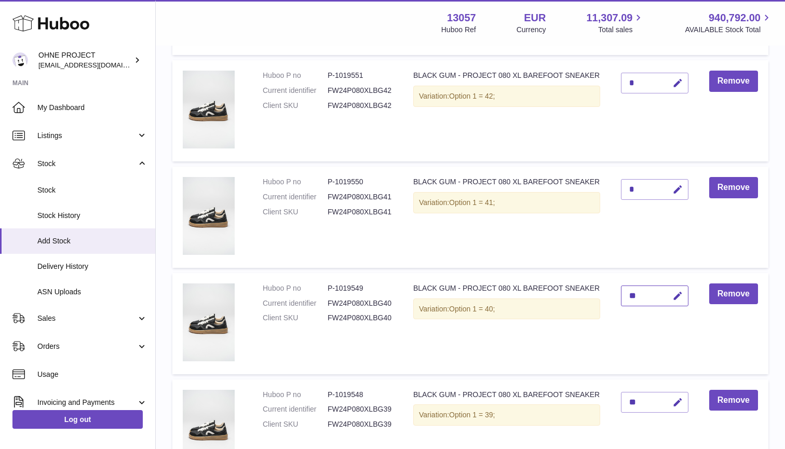
scroll to position [3019, 0]
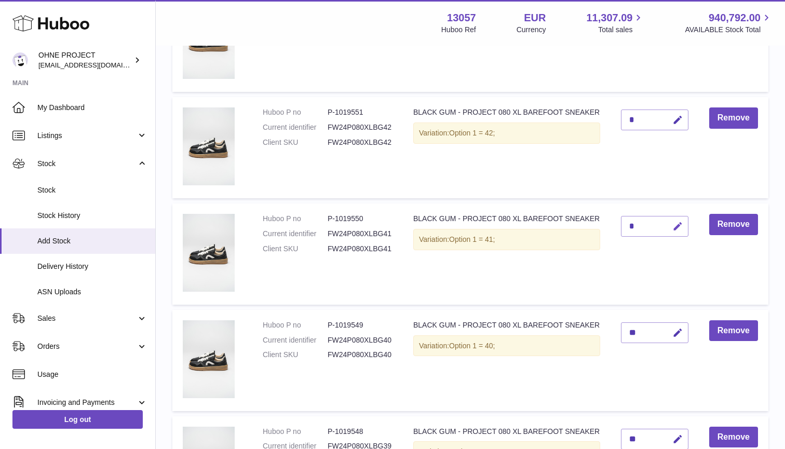
click at [678, 221] on icon "button" at bounding box center [677, 226] width 11 height 11
type input "**"
click at [676, 218] on button "submit" at bounding box center [676, 226] width 20 height 17
click at [683, 115] on icon "button" at bounding box center [677, 120] width 11 height 11
type input "**"
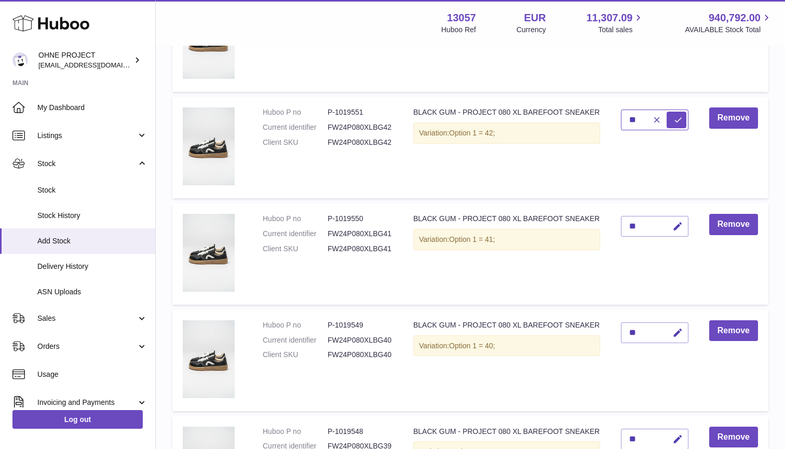
click at [676, 112] on button "submit" at bounding box center [676, 120] width 20 height 17
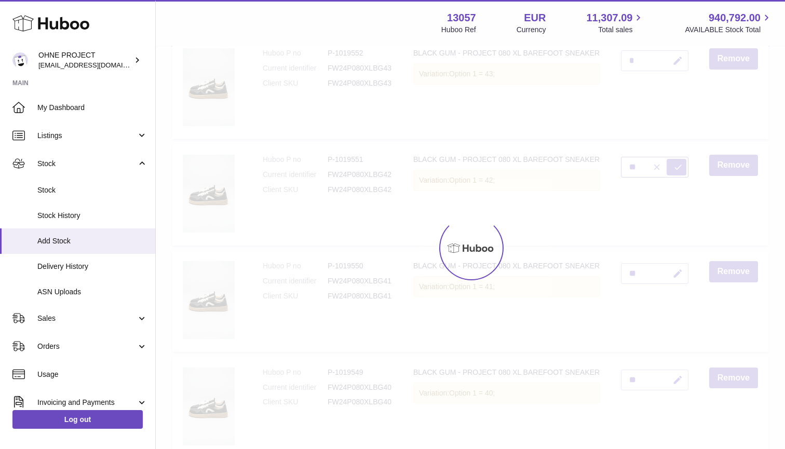
scroll to position [2917, 0]
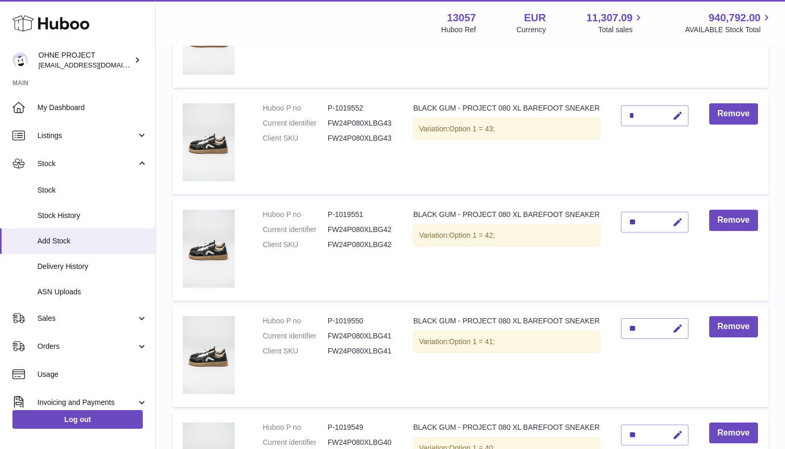
click at [677, 111] on icon "button" at bounding box center [677, 116] width 11 height 11
type input "**"
click at [676, 107] on button "submit" at bounding box center [676, 115] width 20 height 17
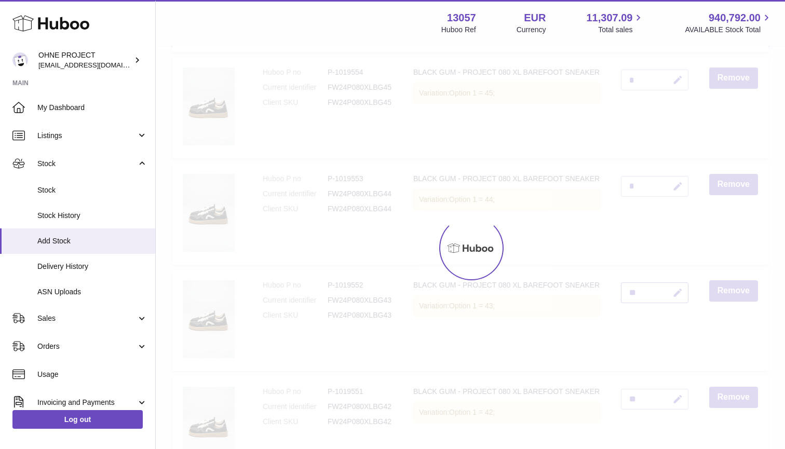
scroll to position [2721, 0]
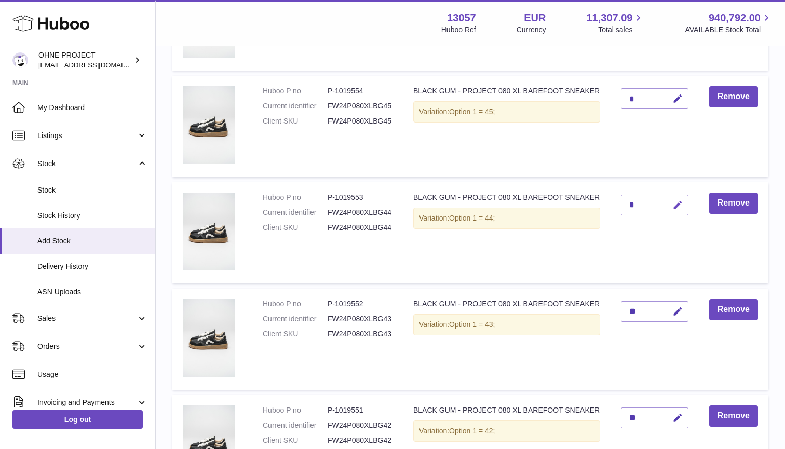
click at [678, 200] on icon "button" at bounding box center [677, 205] width 11 height 11
type input "**"
click at [676, 197] on button "submit" at bounding box center [676, 205] width 20 height 17
click at [680, 93] on icon "button" at bounding box center [677, 98] width 11 height 11
type input "**"
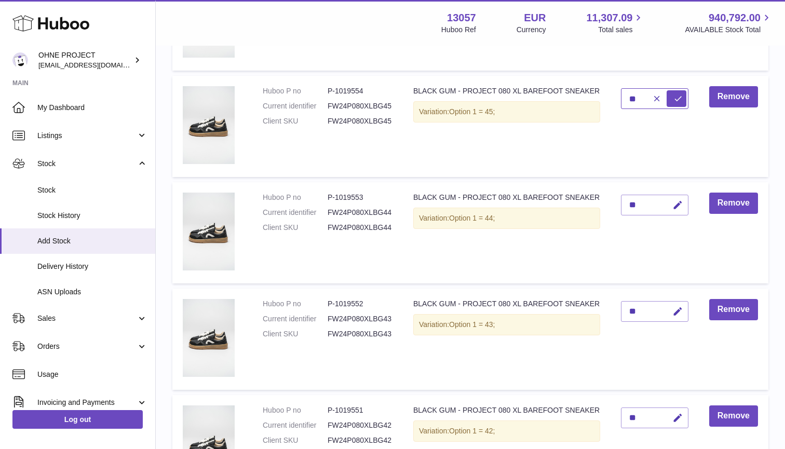
click at [676, 90] on button "submit" at bounding box center [676, 98] width 20 height 17
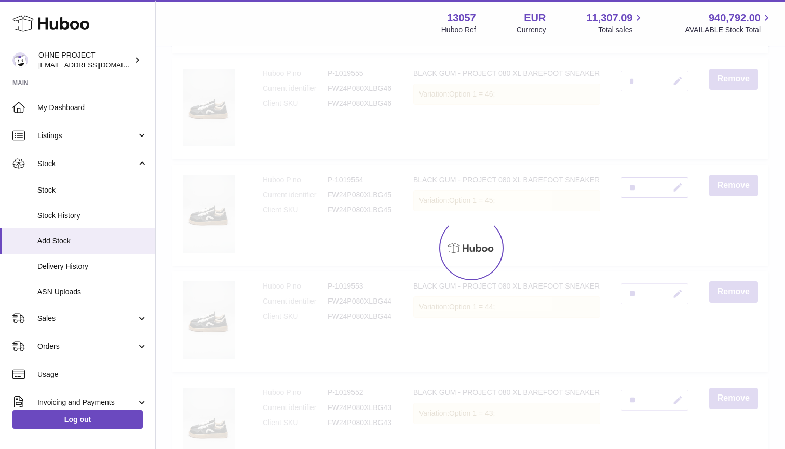
scroll to position [2618, 0]
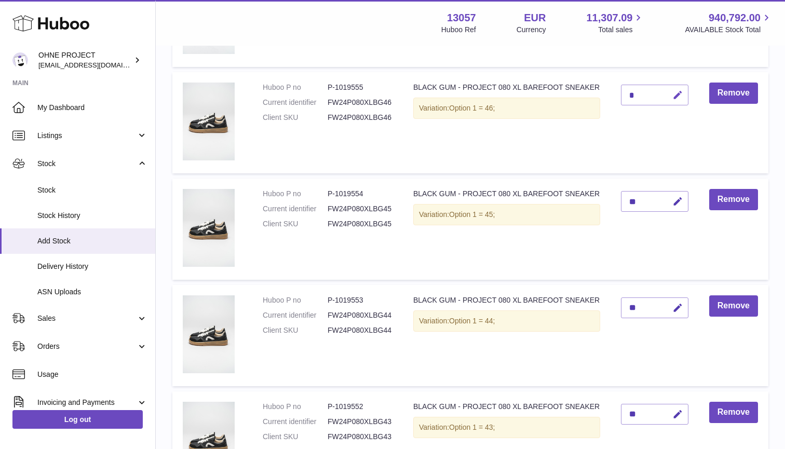
click at [687, 85] on button "button" at bounding box center [676, 95] width 24 height 21
type input "*"
click at [676, 104] on button "submit" at bounding box center [676, 112] width 20 height 17
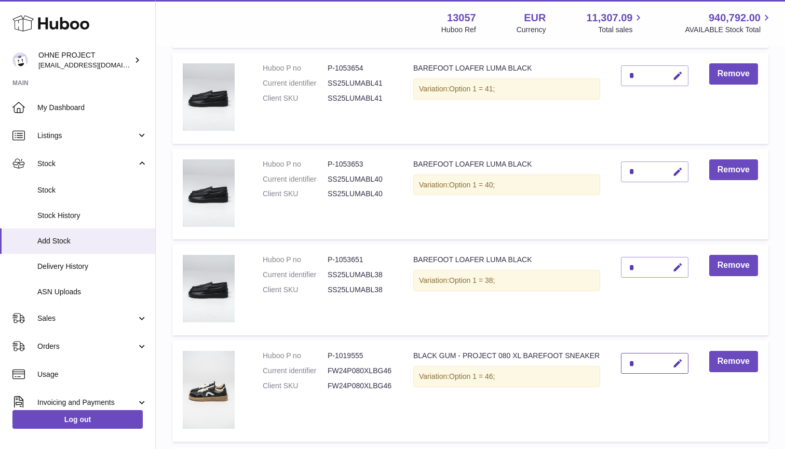
scroll to position [2314, 0]
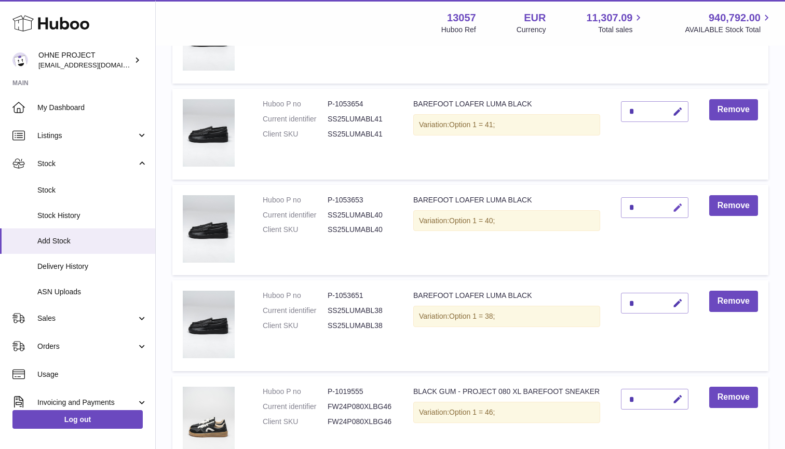
click at [680, 202] on icon "button" at bounding box center [677, 207] width 11 height 11
type input "*"
click at [676, 216] on button "submit" at bounding box center [676, 224] width 20 height 17
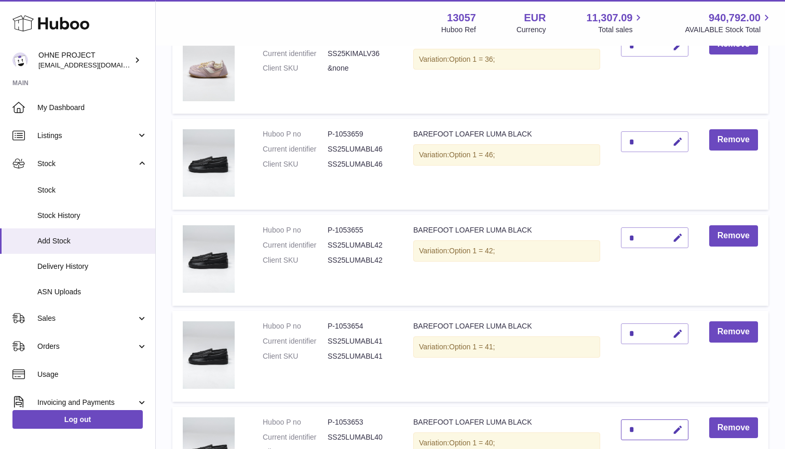
scroll to position [2055, 0]
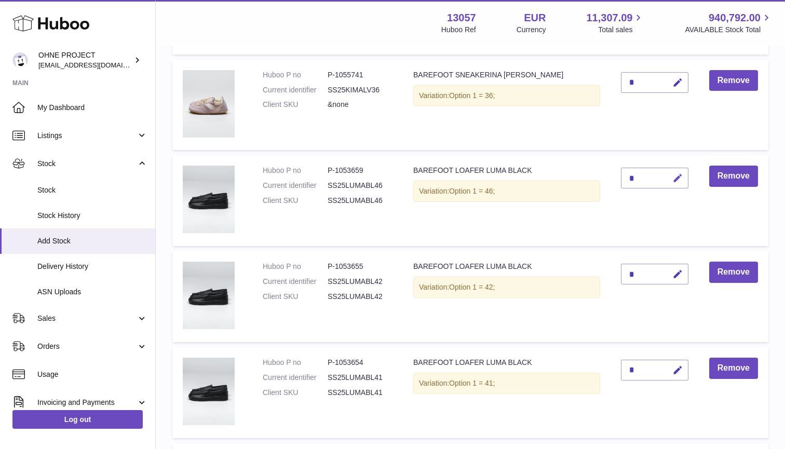
click at [676, 173] on icon "button" at bounding box center [677, 178] width 11 height 11
type input "*"
click at [676, 187] on button "submit" at bounding box center [676, 195] width 20 height 17
click at [661, 226] on td "*" at bounding box center [654, 200] width 88 height 91
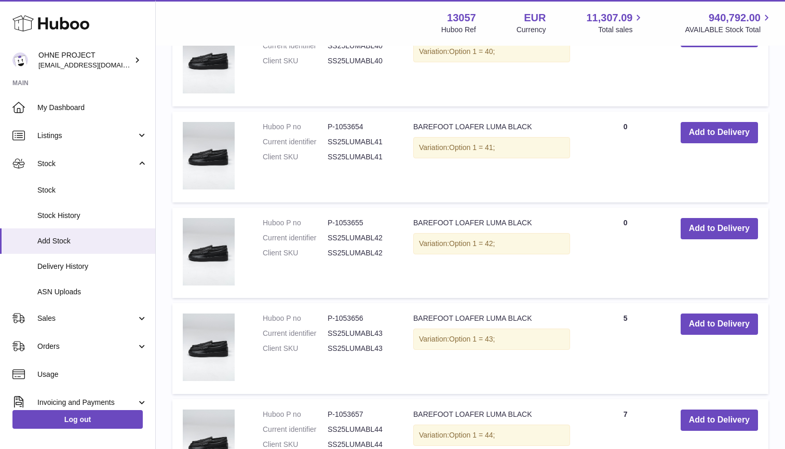
scroll to position [5277, 0]
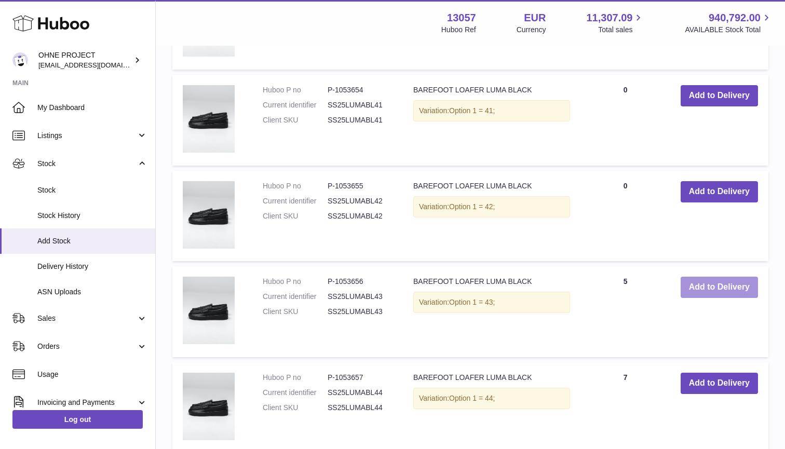
click at [709, 277] on button "Add to Delivery" at bounding box center [718, 287] width 77 height 21
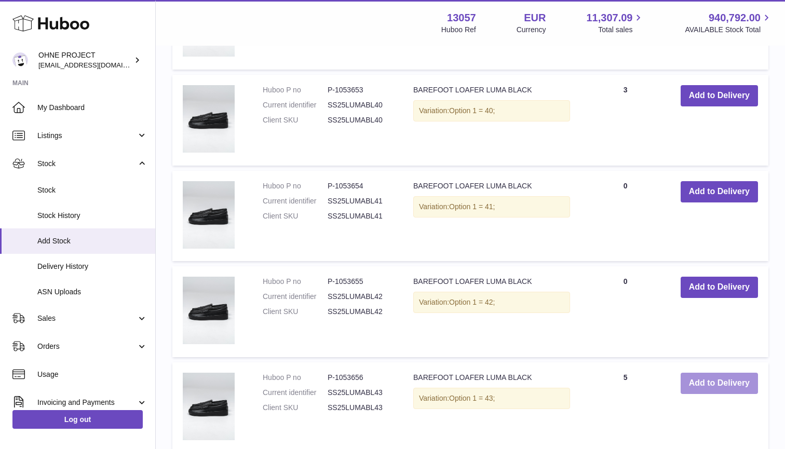
click at [699, 373] on button "Add to Delivery" at bounding box center [718, 383] width 77 height 21
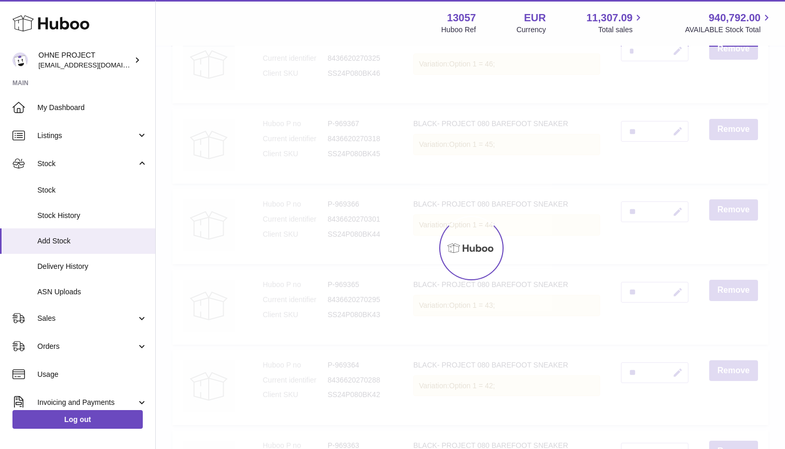
type input "*"
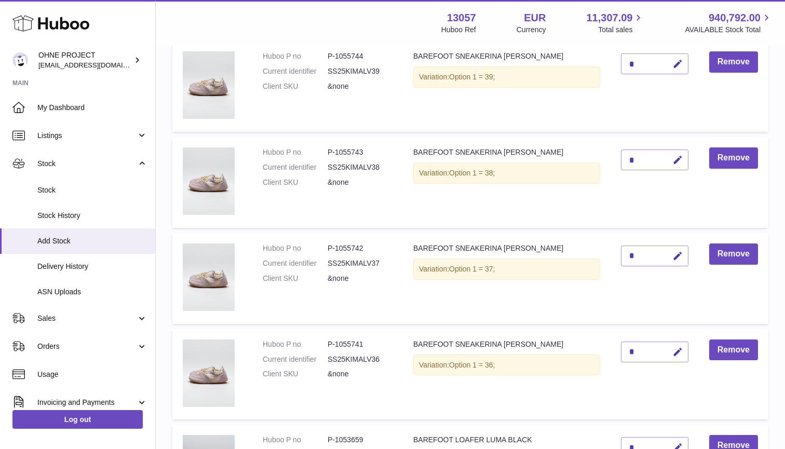
scroll to position [1769, 0]
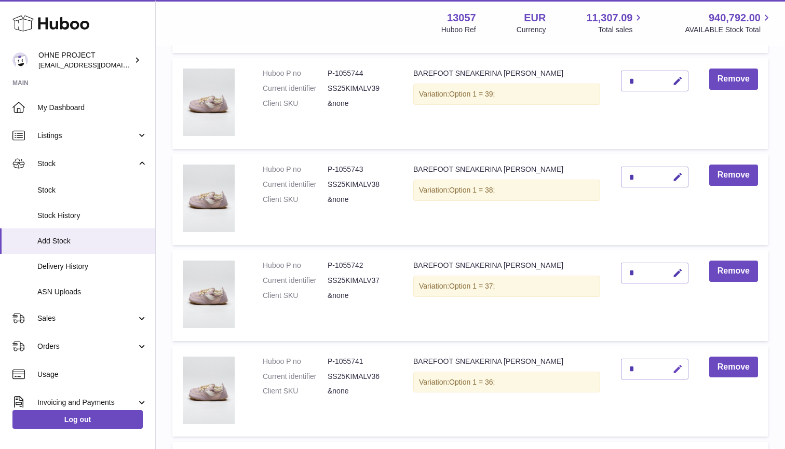
click at [677, 364] on icon "button" at bounding box center [677, 369] width 11 height 11
type input "*"
click at [676, 361] on button "submit" at bounding box center [676, 369] width 20 height 17
click at [678, 268] on icon "button" at bounding box center [677, 273] width 11 height 11
type input "**"
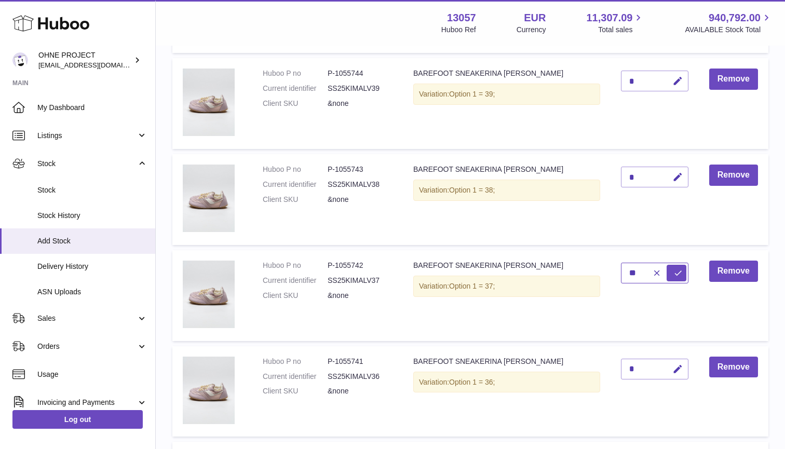
click at [676, 265] on button "submit" at bounding box center [676, 273] width 20 height 17
click at [678, 172] on icon "button" at bounding box center [677, 177] width 11 height 11
type input "**"
click at [676, 169] on button "submit" at bounding box center [676, 177] width 20 height 17
click at [677, 76] on icon "button" at bounding box center [677, 81] width 11 height 11
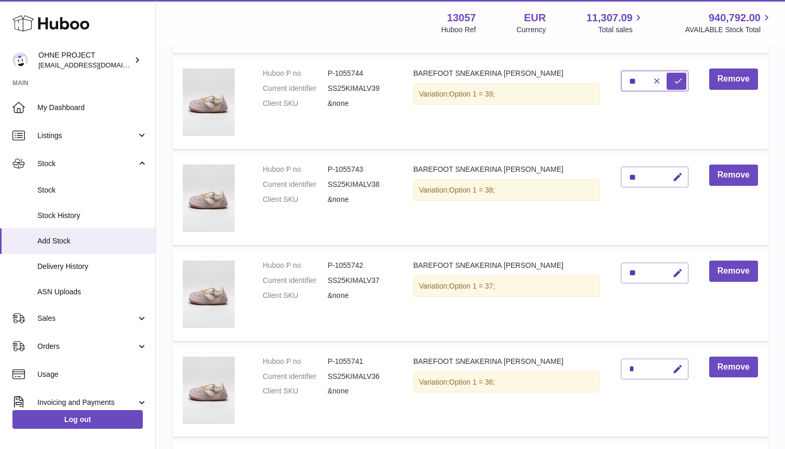
type input "**"
click at [676, 74] on button "submit" at bounding box center [676, 81] width 20 height 17
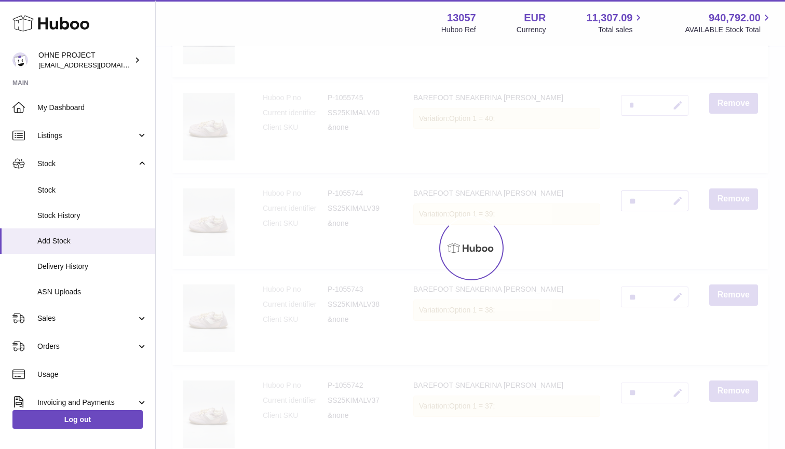
scroll to position [1630, 0]
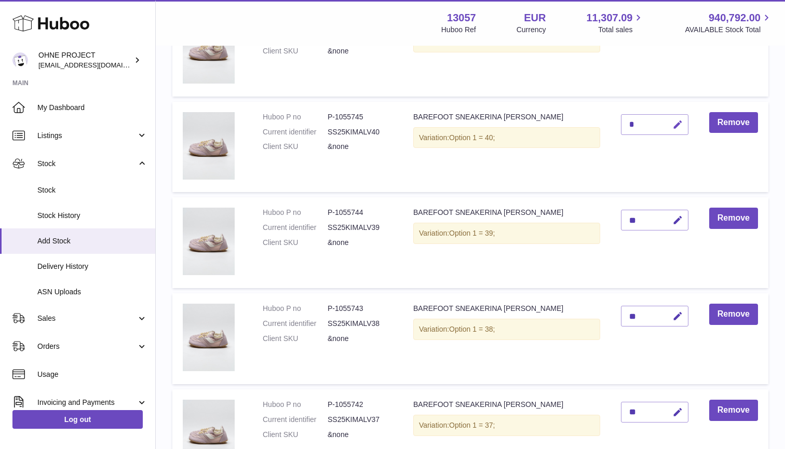
click at [676, 119] on icon "button" at bounding box center [677, 124] width 11 height 11
type input "**"
click at [676, 117] on button "submit" at bounding box center [676, 124] width 20 height 17
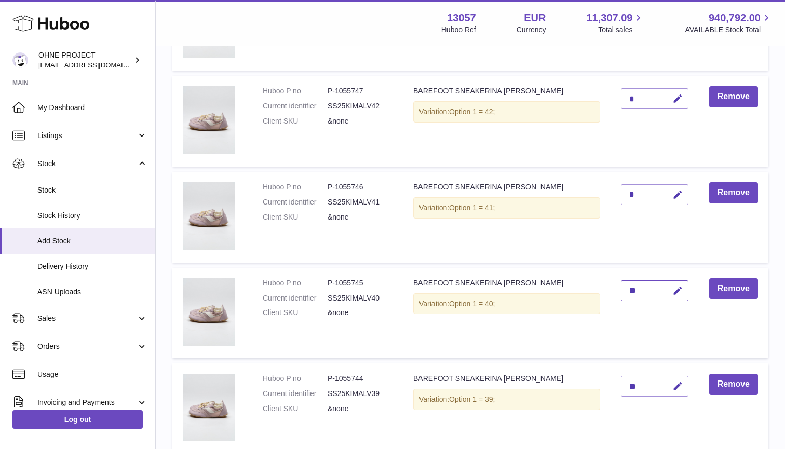
scroll to position [1459, 0]
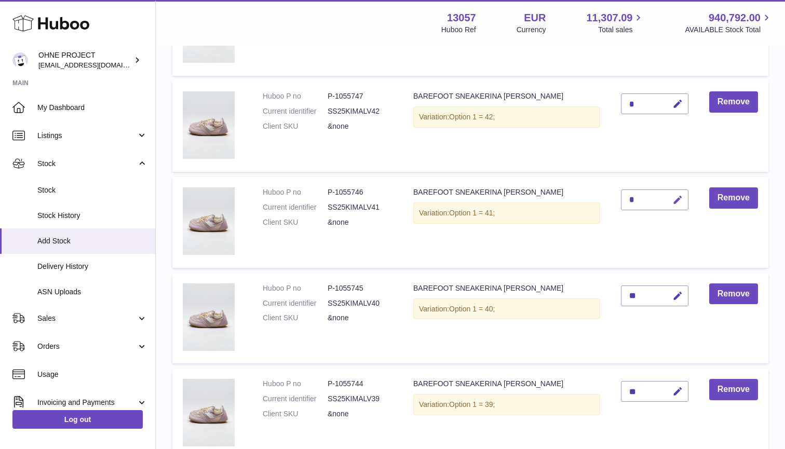
click at [678, 195] on icon "button" at bounding box center [677, 200] width 11 height 11
type input "**"
click at [676, 193] on button "submit" at bounding box center [676, 200] width 20 height 17
click at [679, 100] on icon "button" at bounding box center [677, 104] width 11 height 11
type input "**"
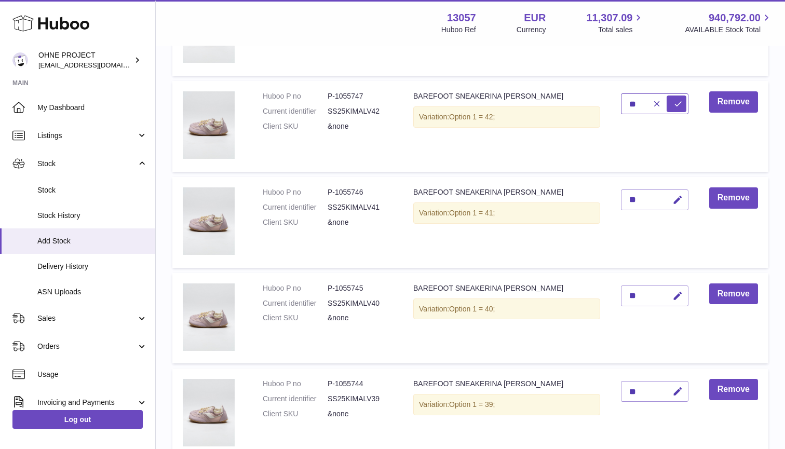
click at [676, 98] on button "submit" at bounding box center [676, 104] width 20 height 17
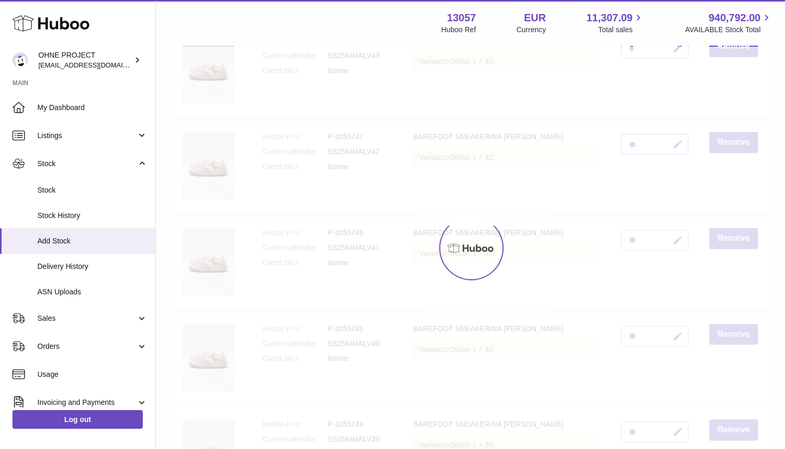
scroll to position [1365, 0]
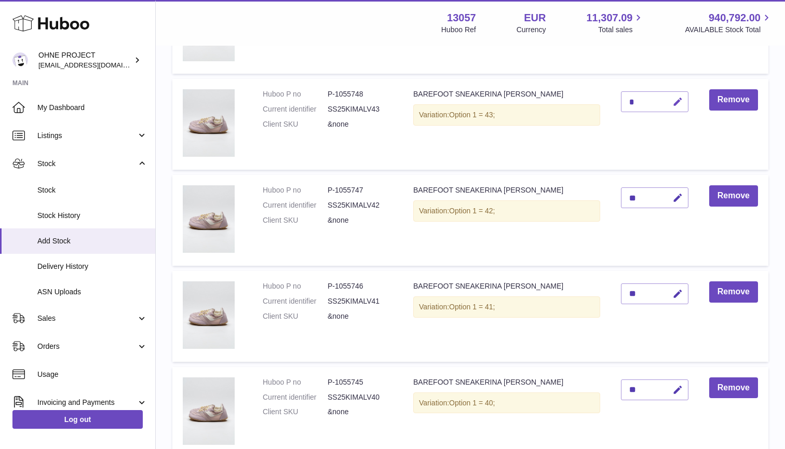
click at [675, 97] on icon "button" at bounding box center [677, 102] width 11 height 11
click at [676, 96] on button "submit" at bounding box center [676, 101] width 20 height 17
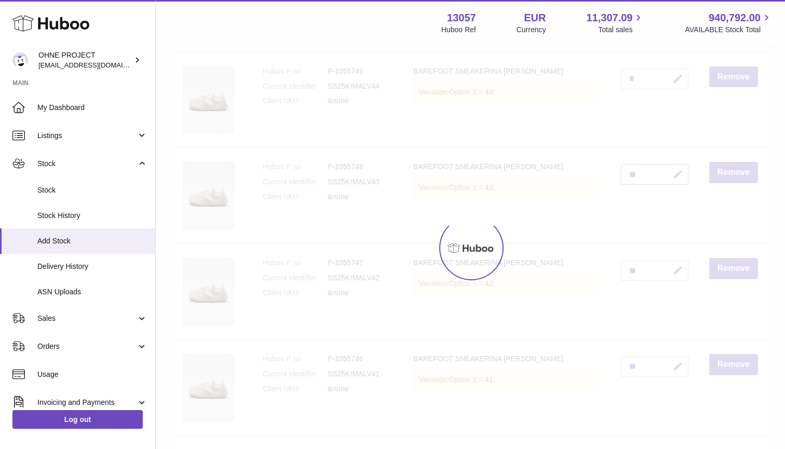
scroll to position [1186, 0]
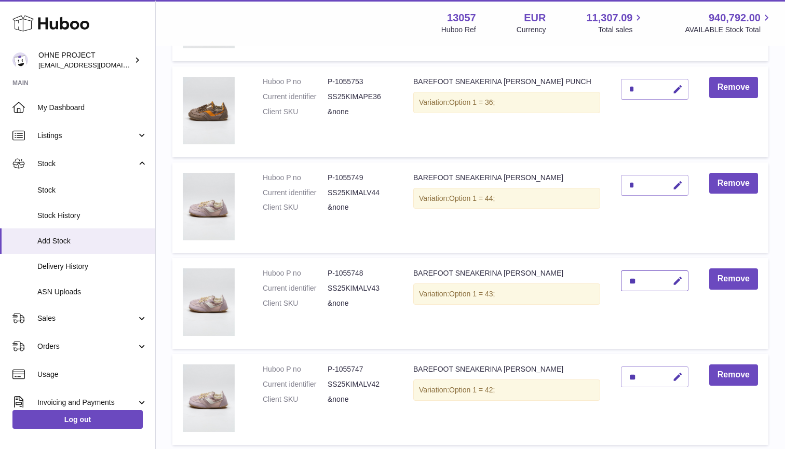
type input "**"
click at [678, 180] on icon "button" at bounding box center [677, 185] width 11 height 11
type input "**"
click at [676, 180] on button "submit" at bounding box center [676, 185] width 20 height 17
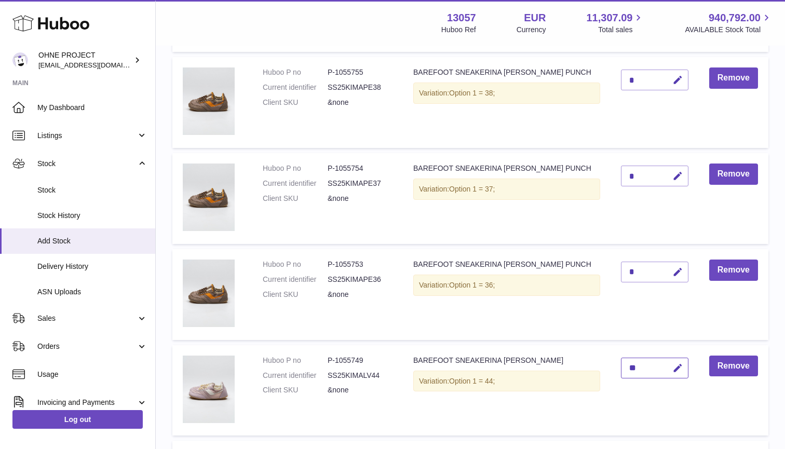
scroll to position [1001, 0]
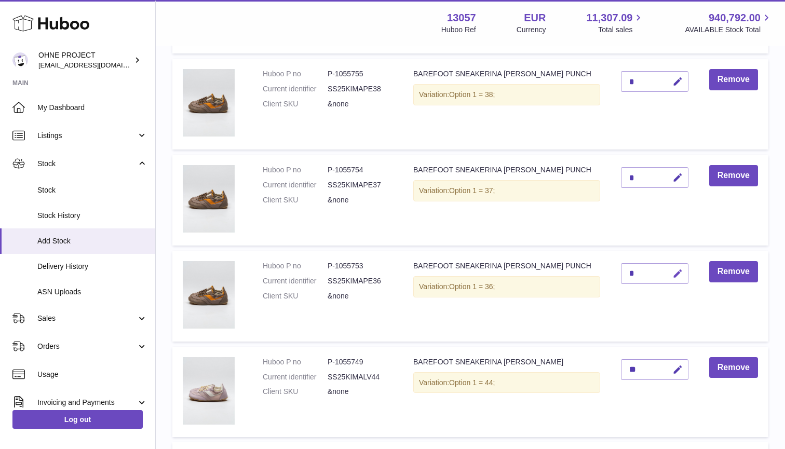
click at [679, 268] on icon "button" at bounding box center [677, 273] width 11 height 11
type input "*"
click at [676, 282] on button "submit" at bounding box center [676, 290] width 20 height 17
click at [680, 173] on icon "button" at bounding box center [677, 177] width 11 height 11
type input "**"
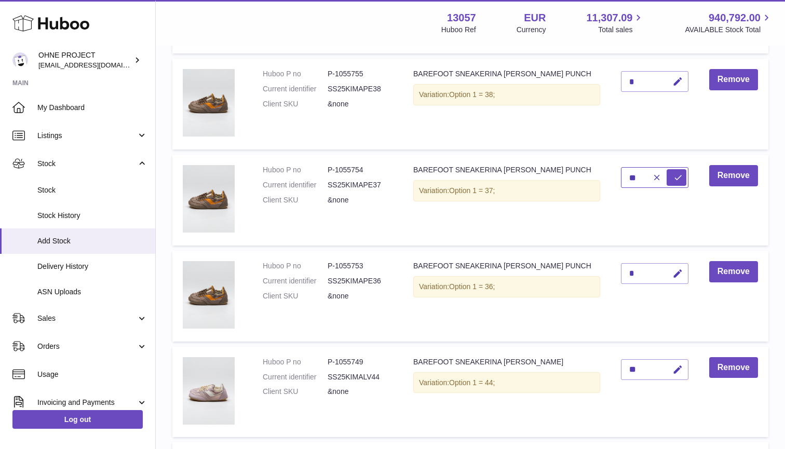
click at [676, 173] on button "submit" at bounding box center [676, 177] width 20 height 17
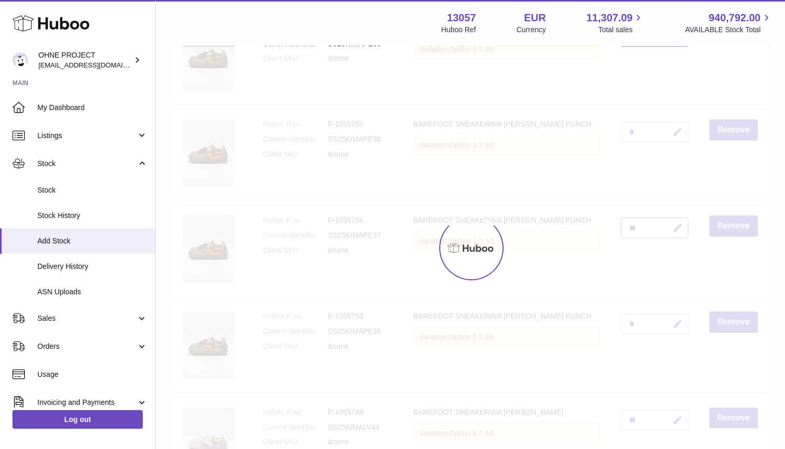
scroll to position [887, 0]
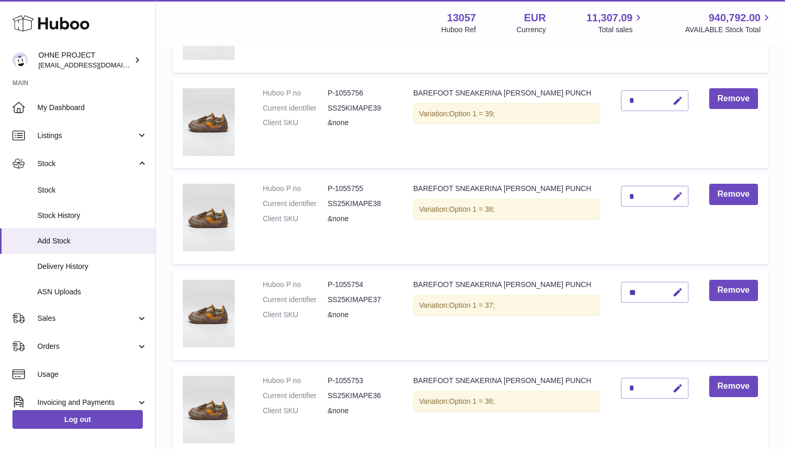
click at [677, 191] on icon "button" at bounding box center [677, 196] width 11 height 11
type input "**"
click at [676, 192] on button "submit" at bounding box center [676, 196] width 20 height 17
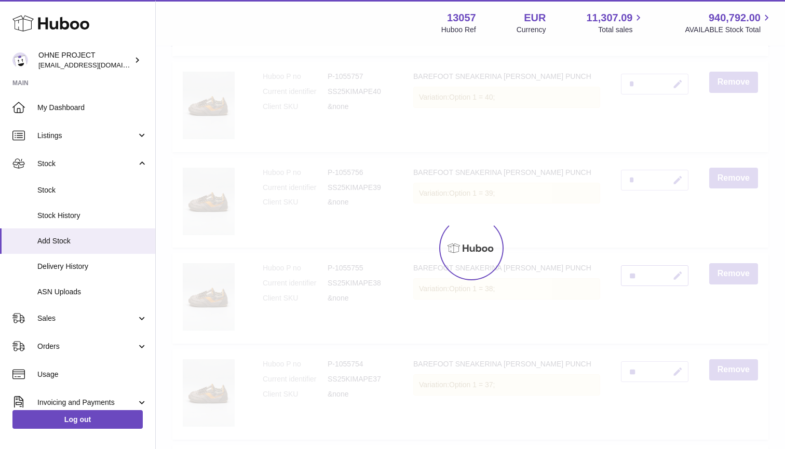
scroll to position [772, 0]
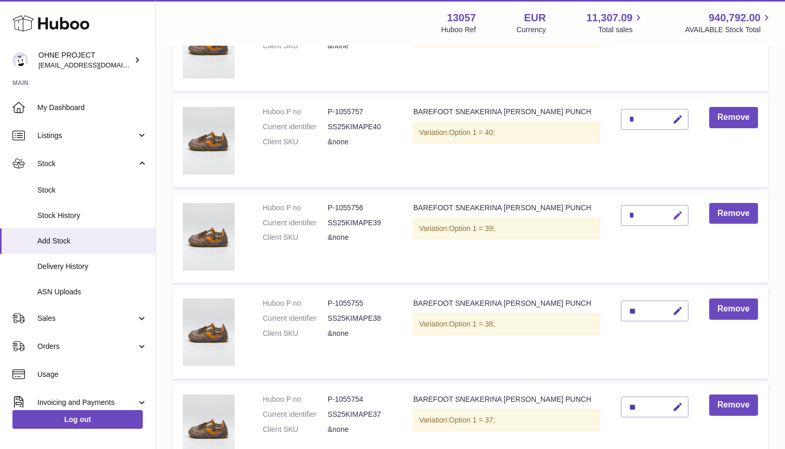
click at [675, 210] on icon "button" at bounding box center [677, 215] width 11 height 11
type input "**"
click at [676, 211] on button "submit" at bounding box center [676, 215] width 20 height 17
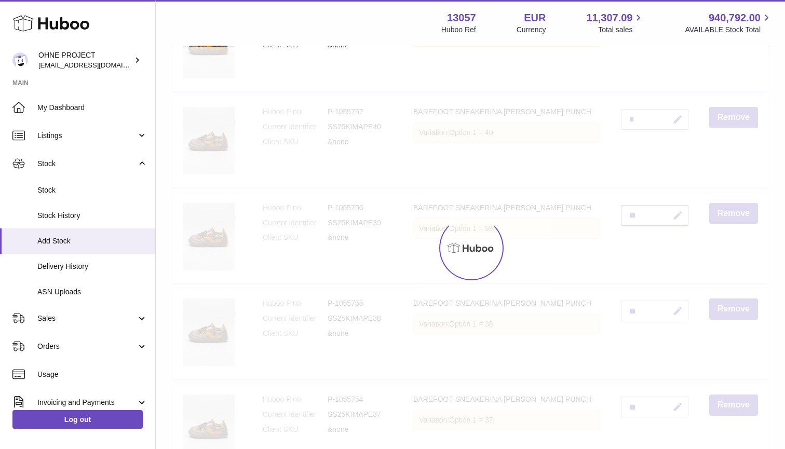
scroll to position [619, 0]
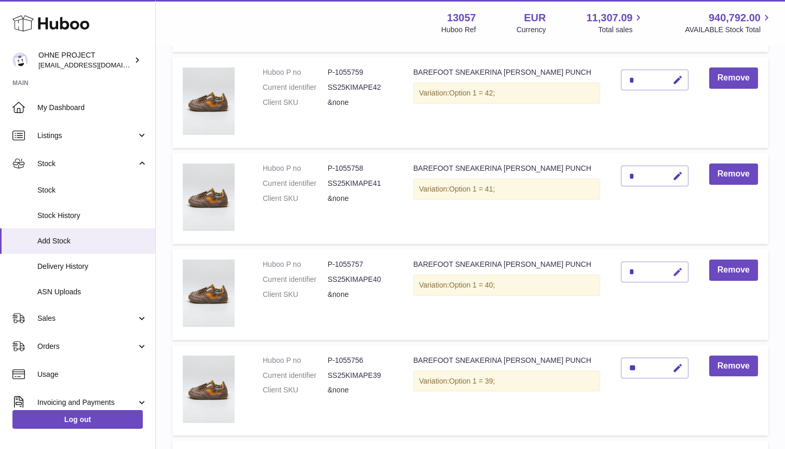
click at [677, 269] on icon "button" at bounding box center [677, 272] width 11 height 11
type input "**"
click at [676, 268] on button "submit" at bounding box center [676, 272] width 20 height 17
click at [675, 174] on icon "button" at bounding box center [677, 176] width 11 height 11
type input "**"
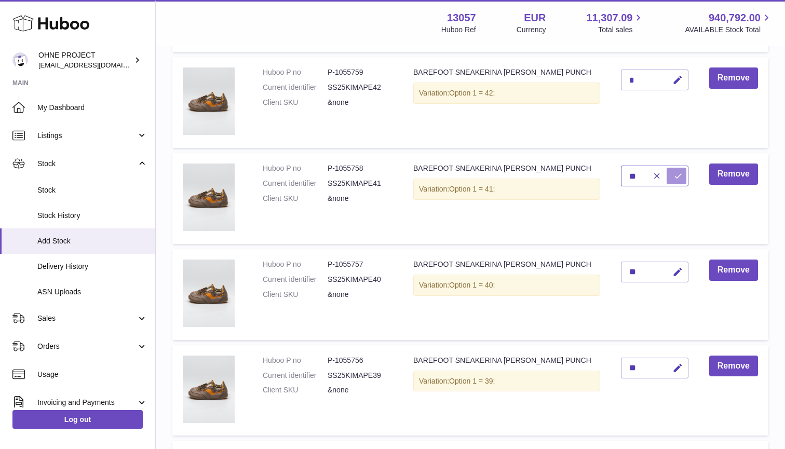
click at [676, 173] on button "submit" at bounding box center [676, 176] width 20 height 17
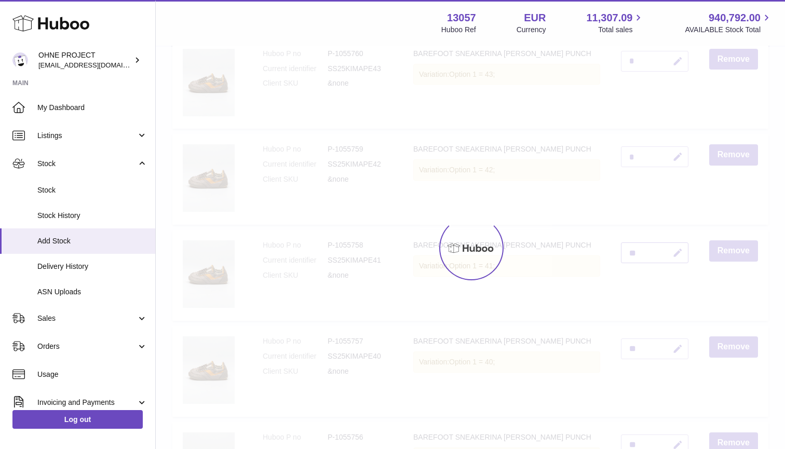
scroll to position [503, 0]
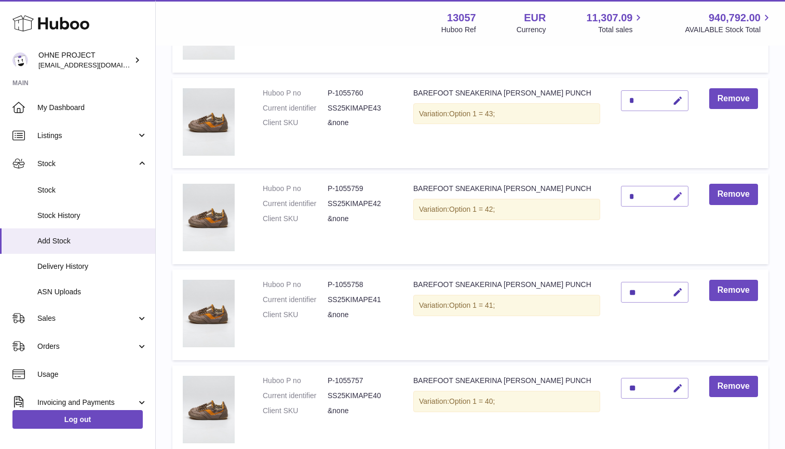
click at [678, 197] on icon "button" at bounding box center [677, 196] width 11 height 11
type input "**"
click at [676, 194] on button "submit" at bounding box center [676, 196] width 20 height 17
click at [679, 97] on icon "button" at bounding box center [677, 101] width 11 height 11
type input "**"
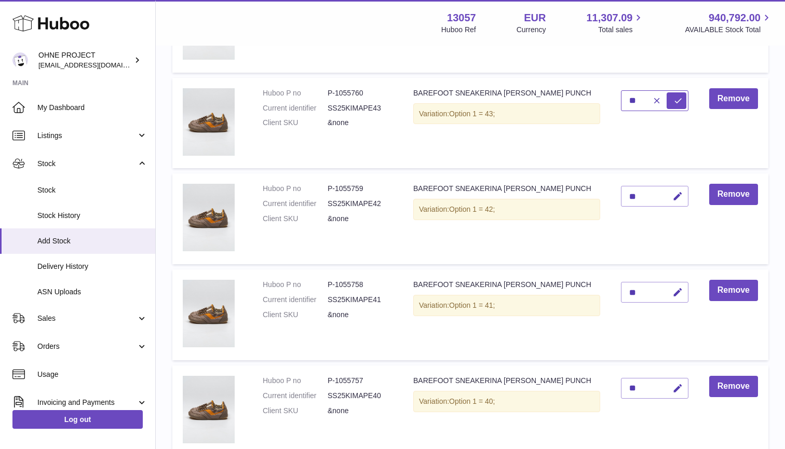
click at [676, 98] on button "submit" at bounding box center [676, 100] width 20 height 17
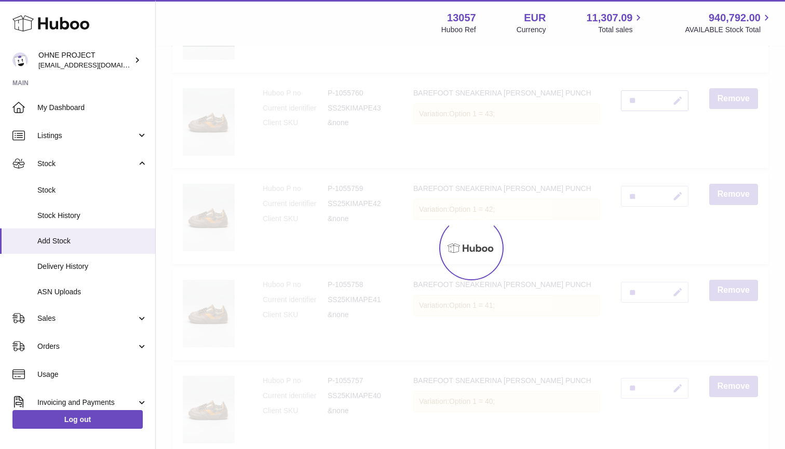
scroll to position [327, 0]
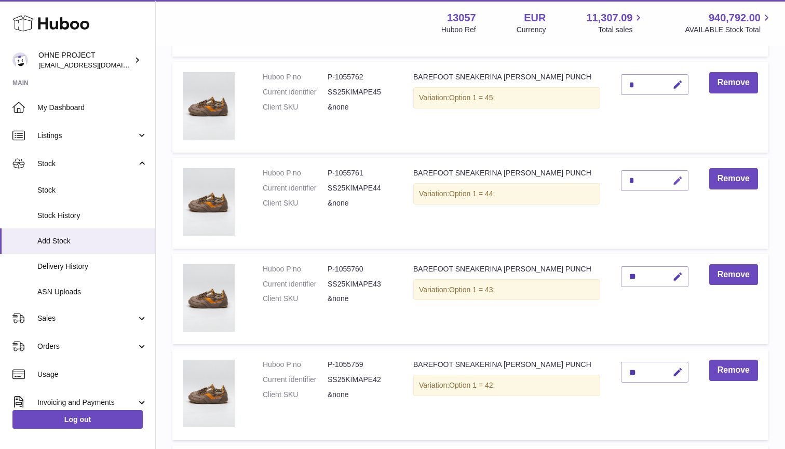
click at [682, 179] on icon "button" at bounding box center [677, 180] width 11 height 11
type input "*"
click at [676, 179] on button "submit" at bounding box center [676, 180] width 20 height 17
click at [676, 85] on icon "button" at bounding box center [677, 84] width 11 height 11
type input "*"
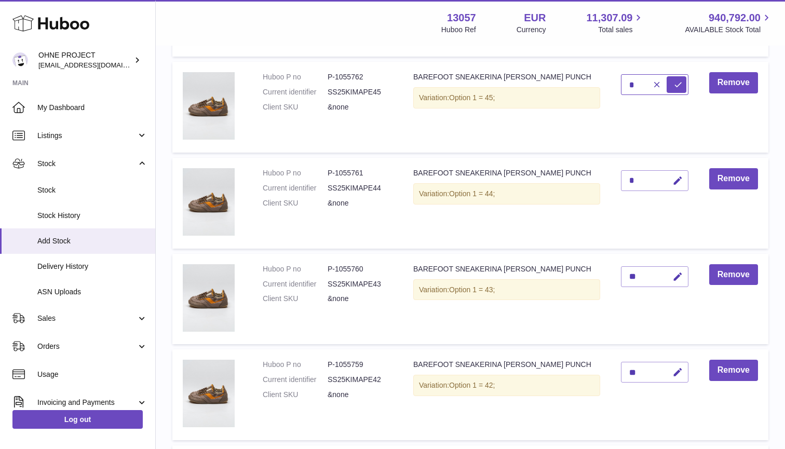
click at [676, 83] on button "submit" at bounding box center [676, 84] width 20 height 17
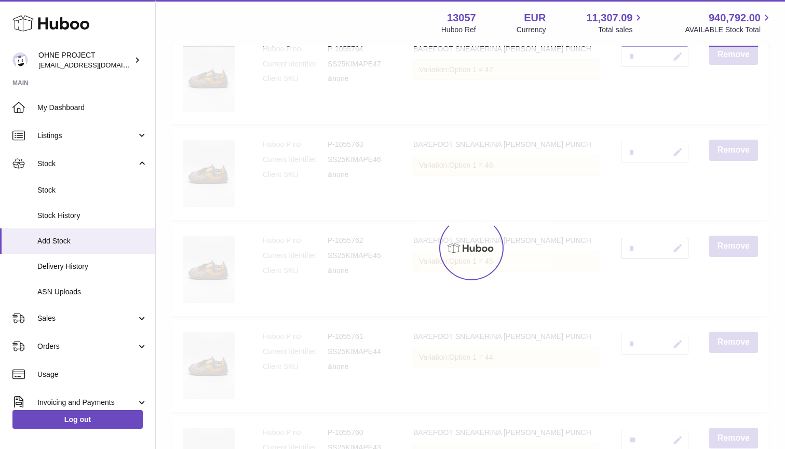
scroll to position [154, 0]
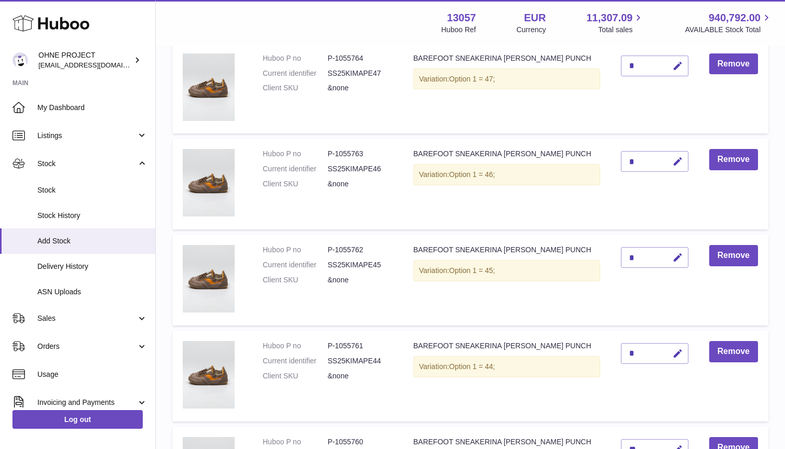
click at [678, 162] on icon "button" at bounding box center [677, 161] width 11 height 11
type input "*"
click at [676, 170] on button "submit" at bounding box center [676, 178] width 20 height 17
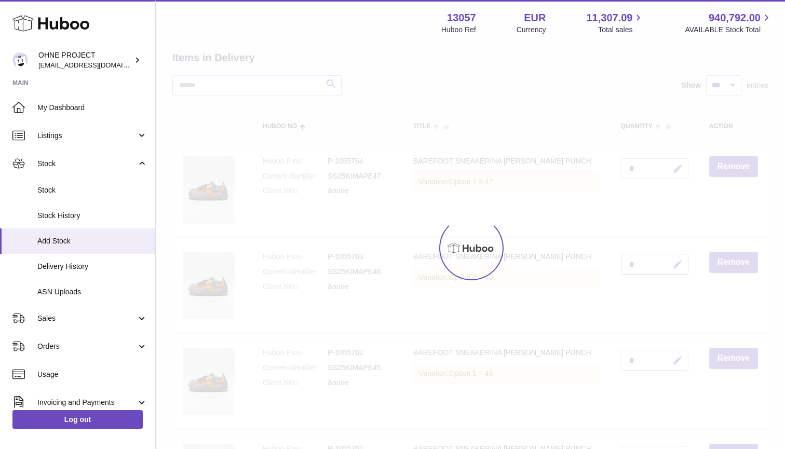
scroll to position [40, 0]
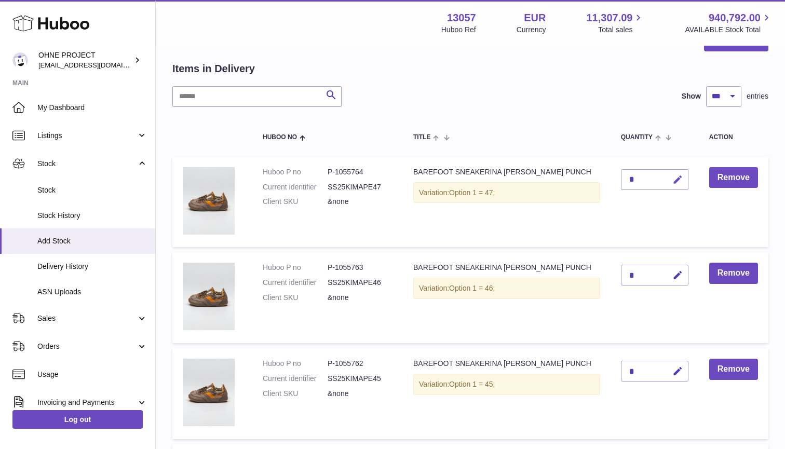
click at [682, 178] on icon "button" at bounding box center [677, 179] width 11 height 11
type input "*"
click at [676, 188] on button "submit" at bounding box center [676, 196] width 20 height 17
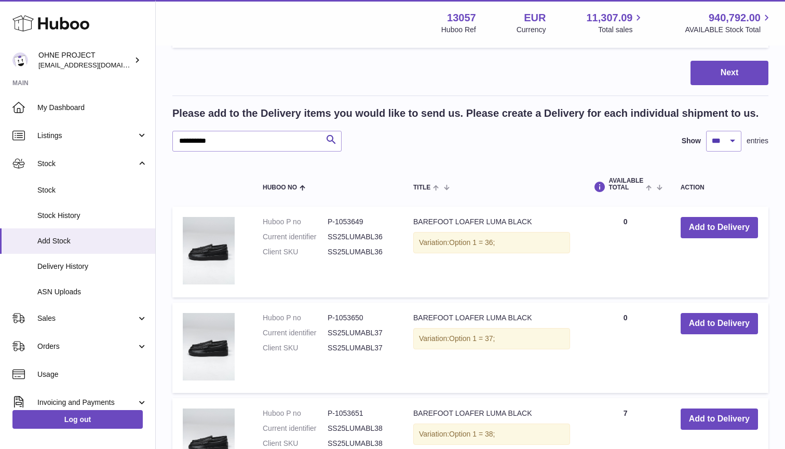
scroll to position [4493, 0]
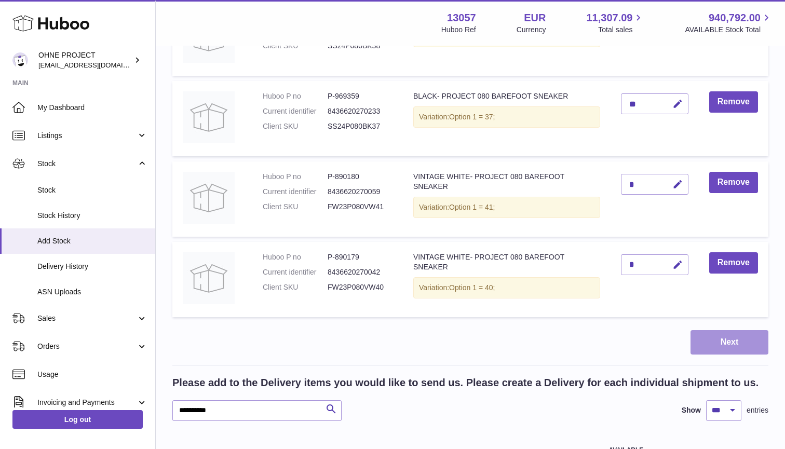
click at [721, 330] on button "Next" at bounding box center [729, 342] width 78 height 24
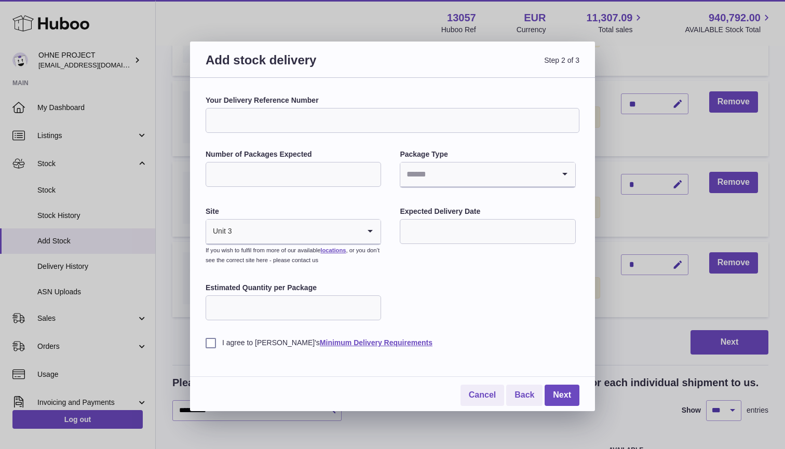
click at [316, 117] on input "Your Delivery Reference Number" at bounding box center [393, 120] width 374 height 25
type input "**********"
click at [307, 166] on input "Number of Packages Expected" at bounding box center [293, 174] width 175 height 25
type input "*"
click at [455, 177] on input "Search for option" at bounding box center [477, 174] width 154 height 24
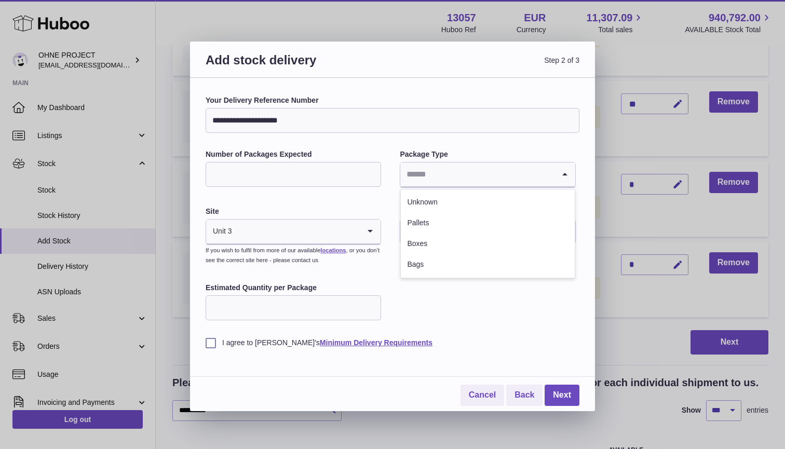
click at [455, 177] on input "Search for option" at bounding box center [477, 174] width 154 height 24
click at [440, 220] on li "Pallets" at bounding box center [487, 223] width 173 height 21
click at [467, 235] on input "text" at bounding box center [487, 231] width 175 height 25
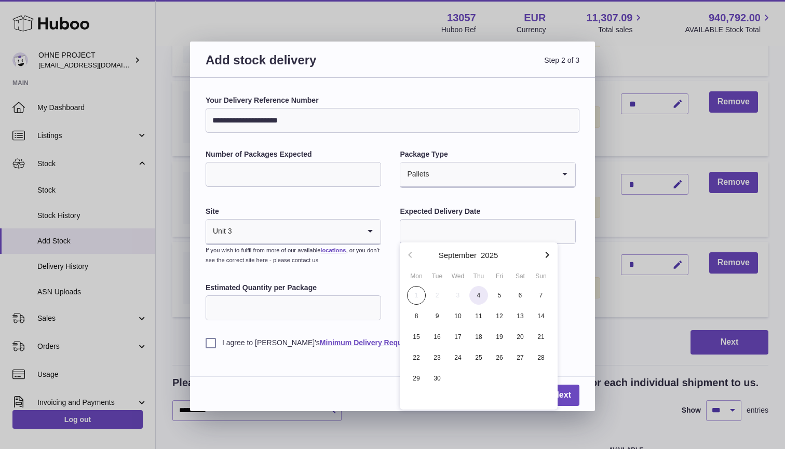
click at [478, 295] on span "4" at bounding box center [478, 295] width 19 height 19
type input "**********"
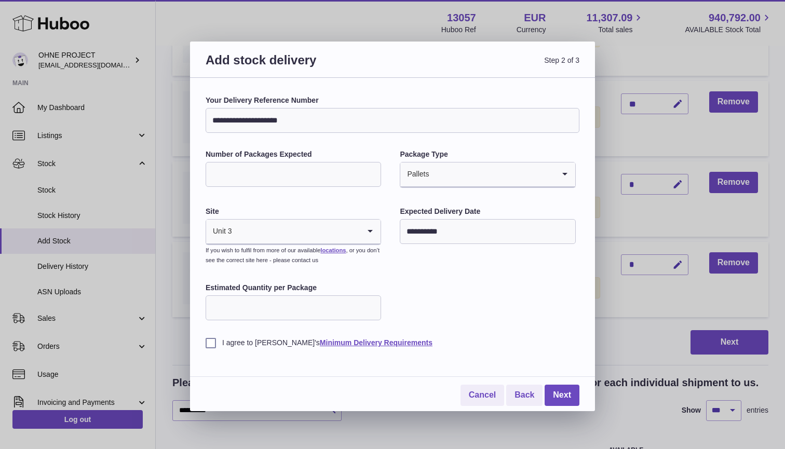
click at [317, 311] on input "Estimated Quantity per Package" at bounding box center [293, 307] width 175 height 25
type input "**"
click at [290, 180] on input "*" at bounding box center [293, 174] width 175 height 25
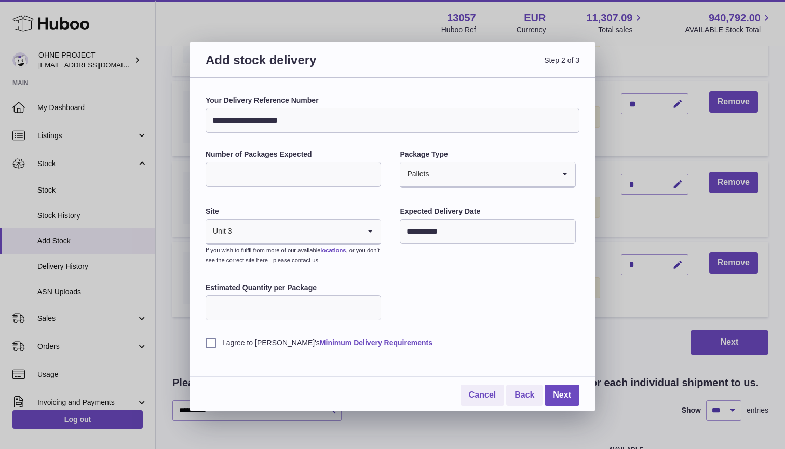
type input "**"
click at [482, 174] on input "Search for option" at bounding box center [491, 174] width 125 height 24
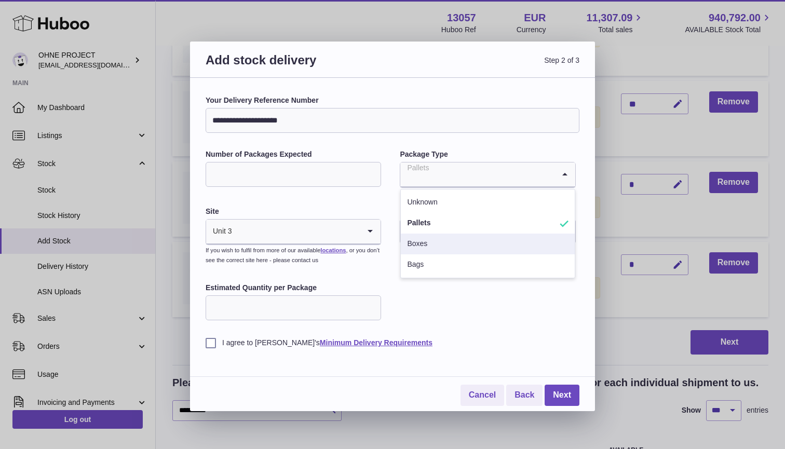
click at [440, 243] on li "Boxes" at bounding box center [487, 244] width 173 height 21
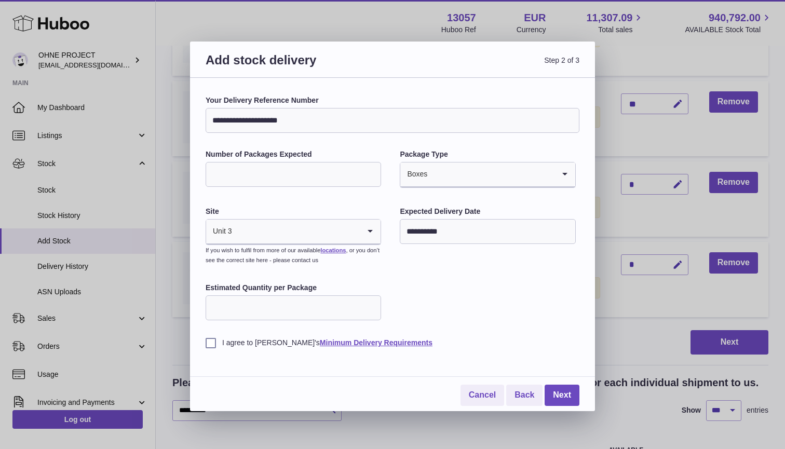
click at [451, 277] on div "**********" at bounding box center [393, 222] width 374 height 252
click at [210, 338] on label "I agree to [PERSON_NAME]'s Minimum Delivery Requirements" at bounding box center [393, 343] width 374 height 10
click at [489, 289] on div "**********" at bounding box center [393, 222] width 374 height 252
click at [563, 391] on link "Next" at bounding box center [561, 395] width 35 height 21
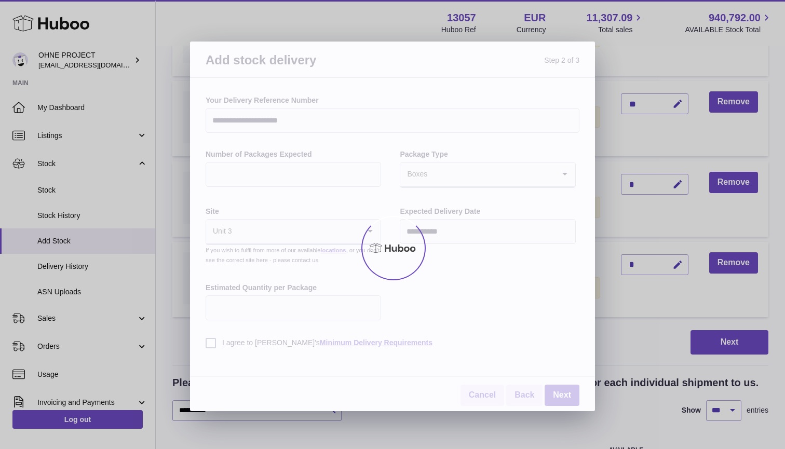
scroll to position [0, 0]
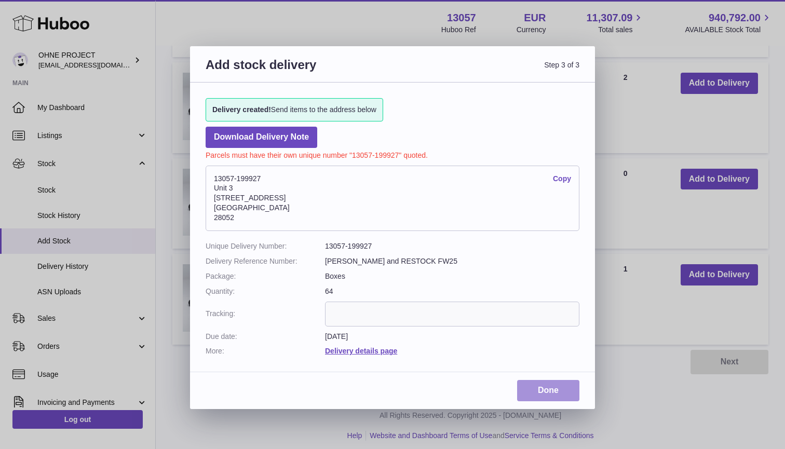
click at [536, 387] on link "Done" at bounding box center [548, 390] width 62 height 21
